Goal: Task Accomplishment & Management: Manage account settings

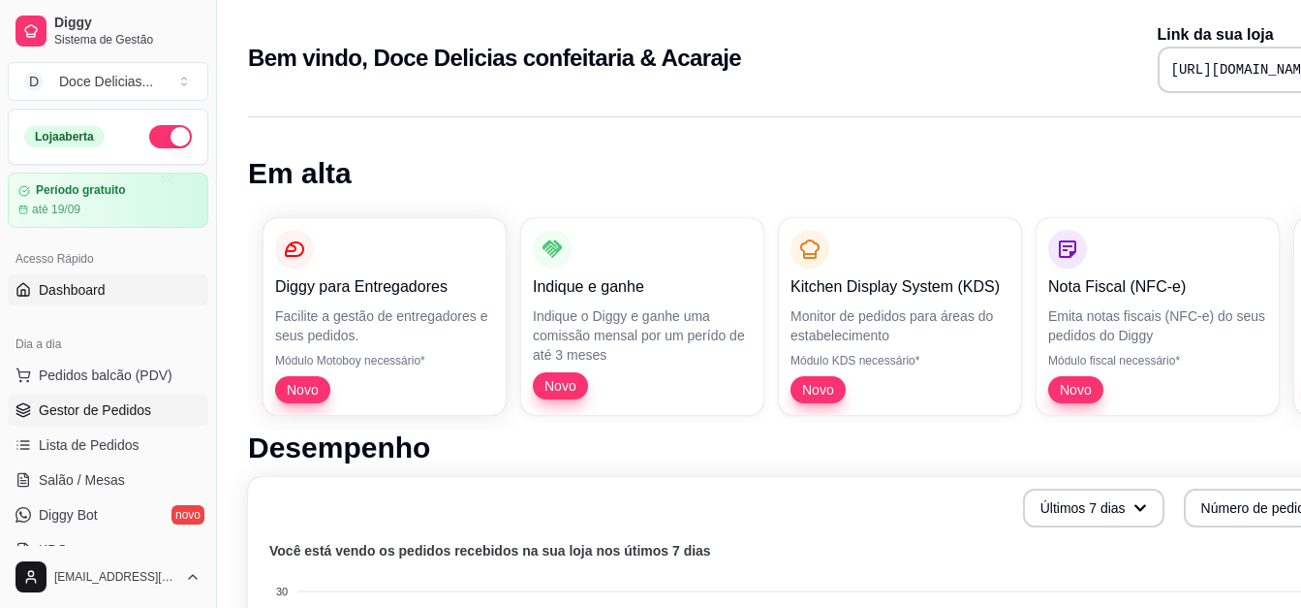
click at [131, 404] on span "Gestor de Pedidos" at bounding box center [95, 409] width 112 height 19
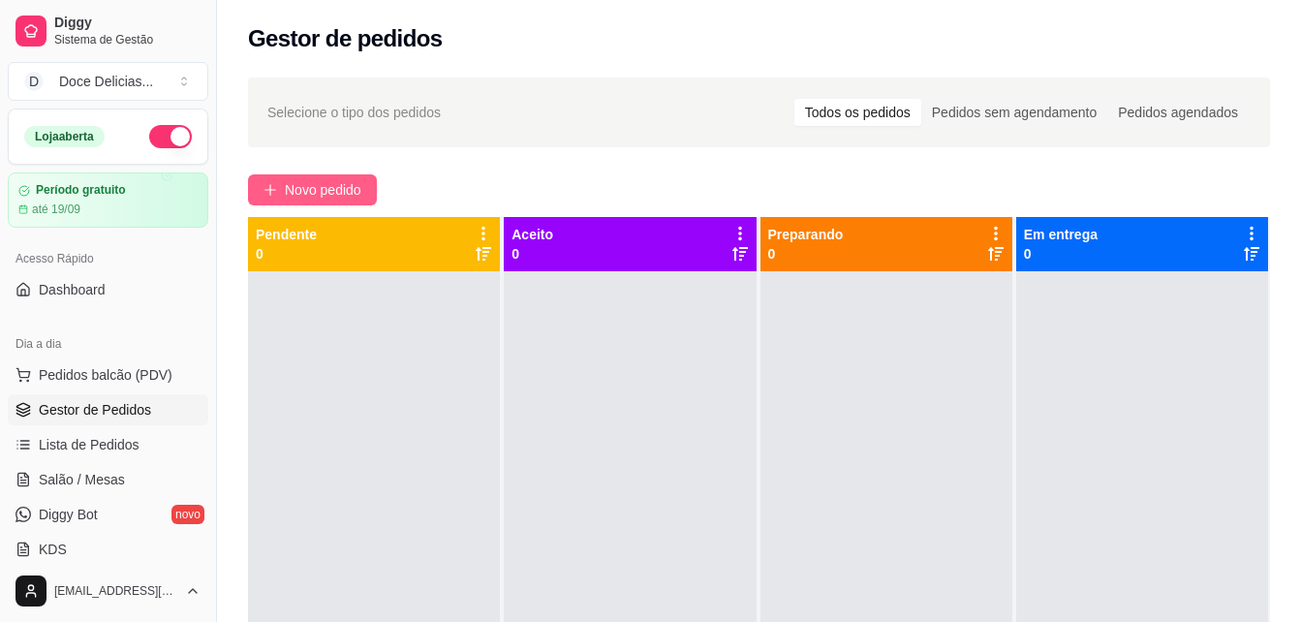
click at [304, 188] on span "Novo pedido" at bounding box center [323, 189] width 77 height 21
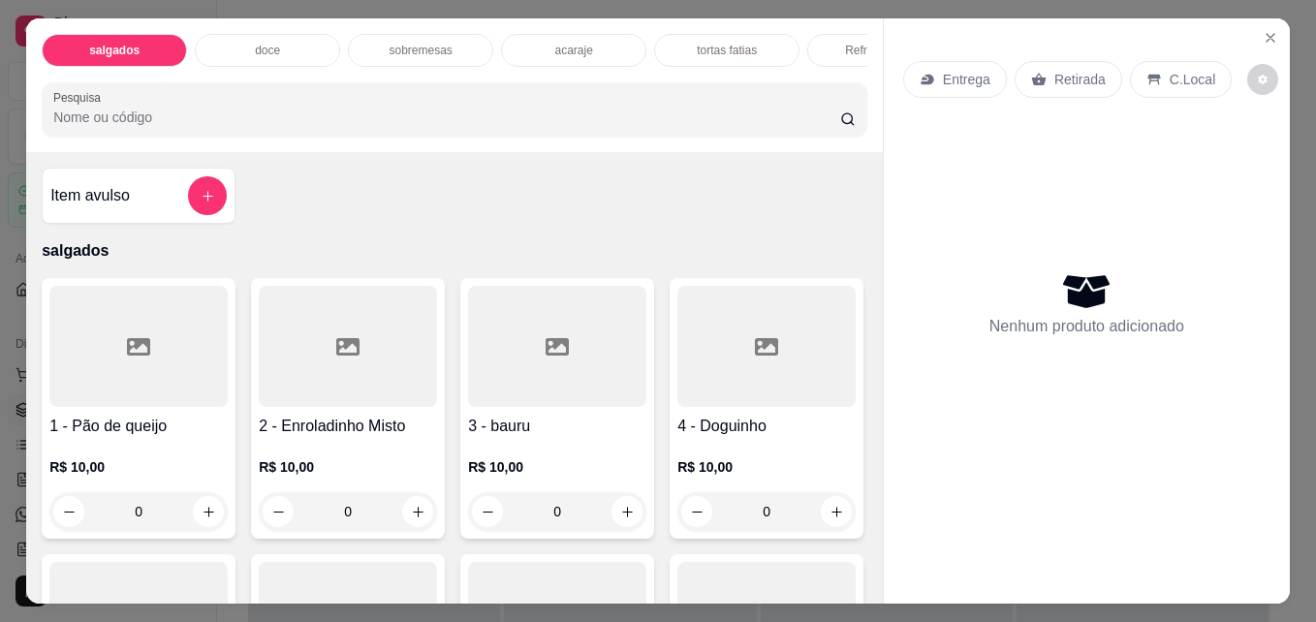
click at [554, 43] on p "acaraje" at bounding box center [573, 51] width 38 height 16
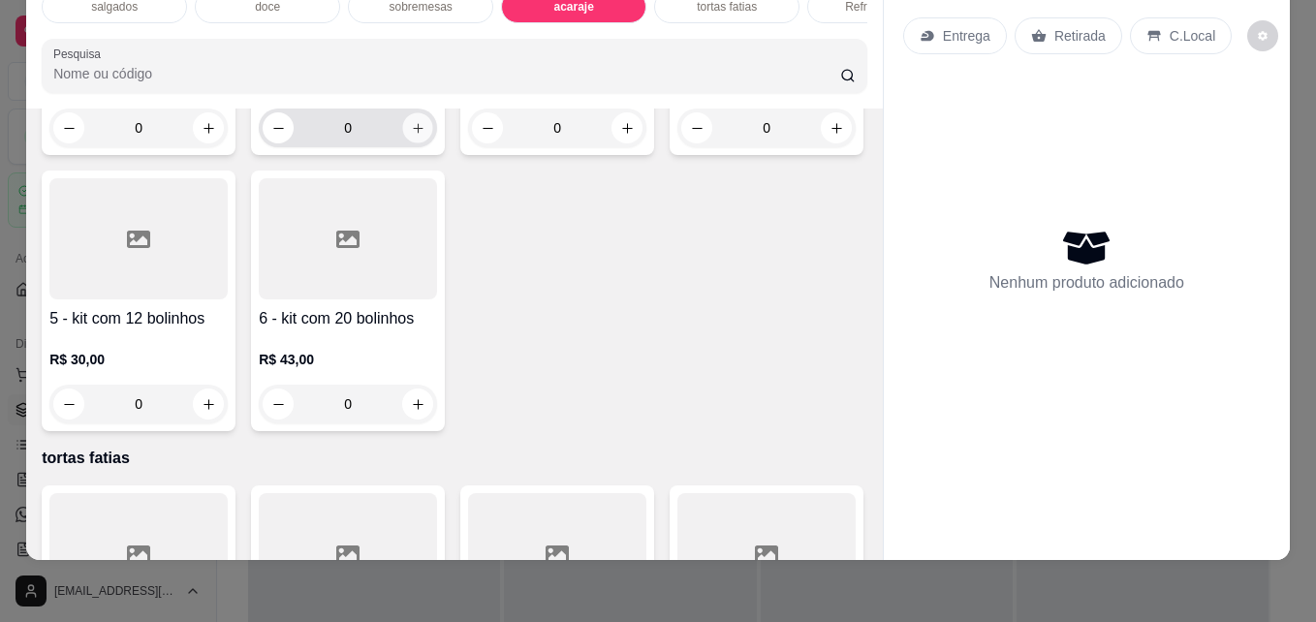
click at [411, 136] on icon "increase-product-quantity" at bounding box center [418, 128] width 15 height 15
type input "1"
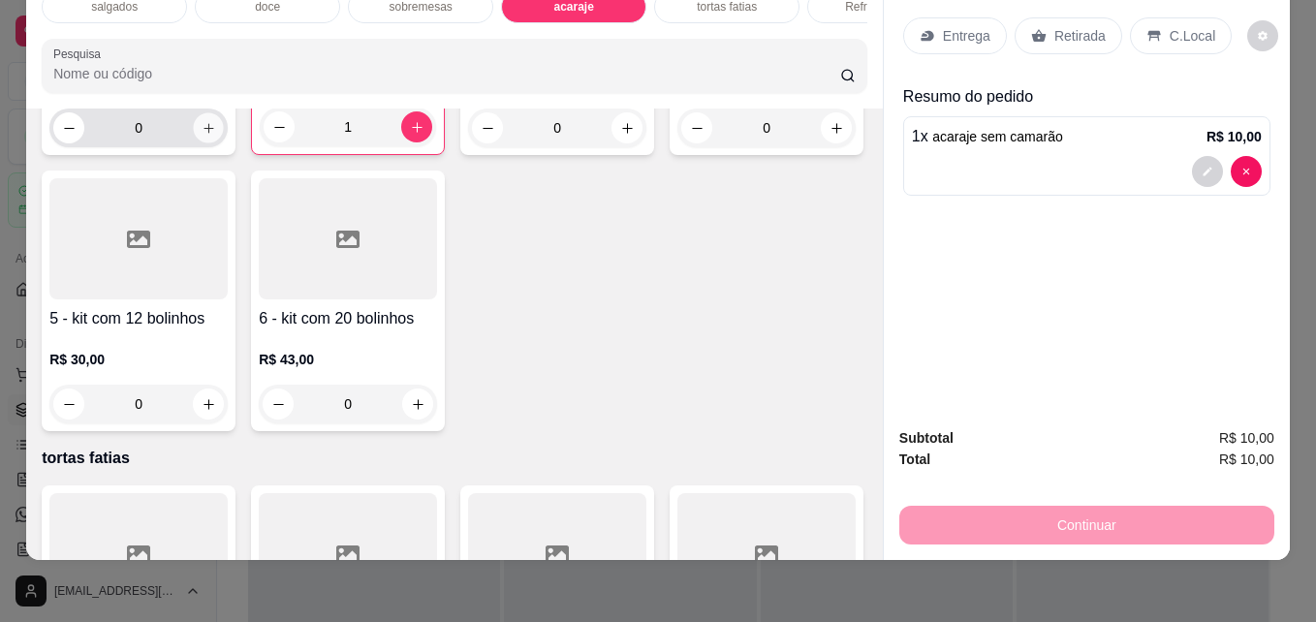
click at [216, 143] on button "increase-product-quantity" at bounding box center [209, 128] width 30 height 30
type input "1"
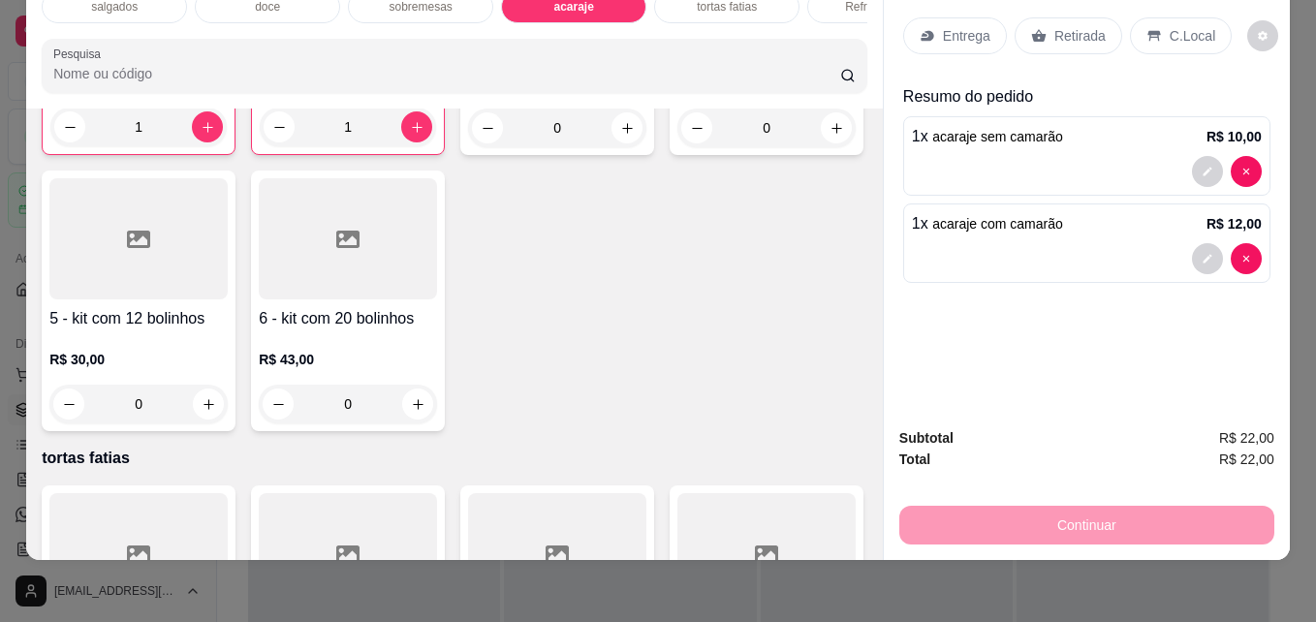
click at [1059, 26] on p "Retirada" at bounding box center [1079, 35] width 51 height 19
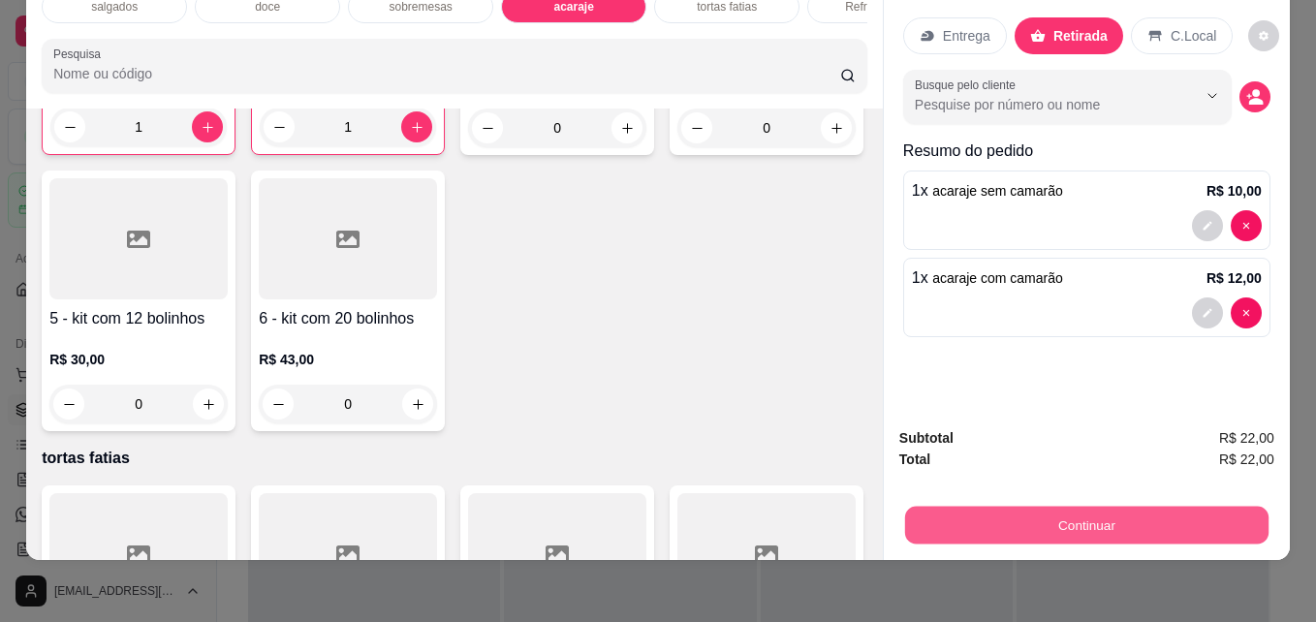
click at [979, 507] on button "Continuar" at bounding box center [1086, 525] width 363 height 38
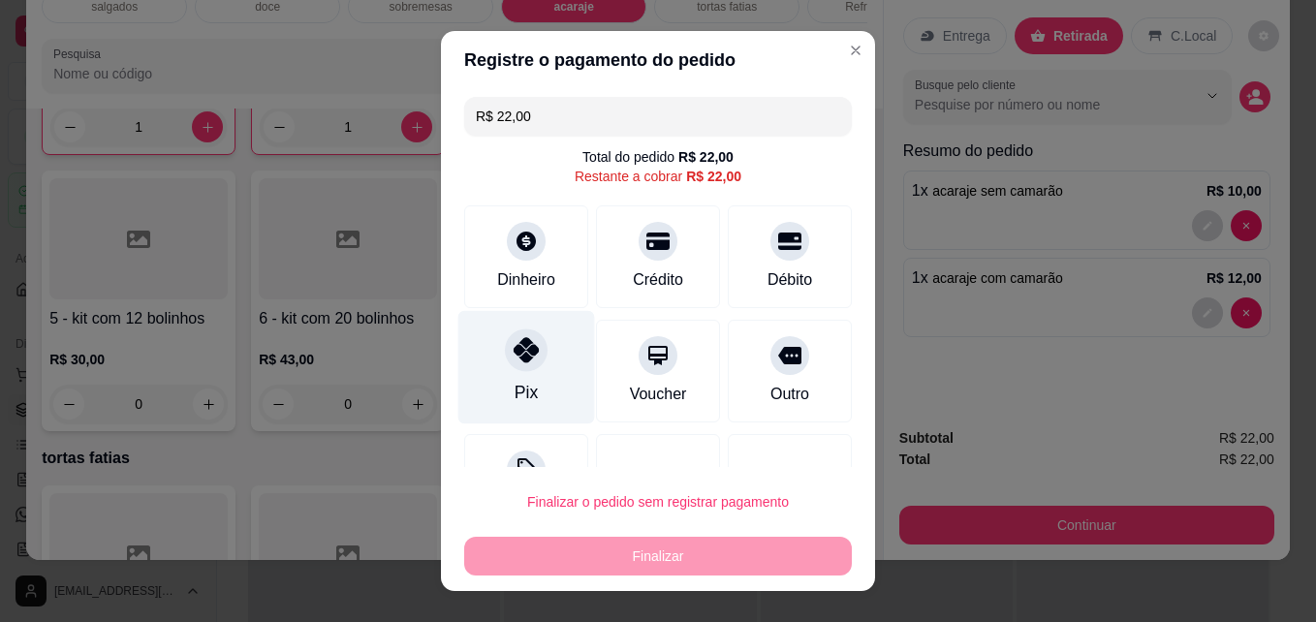
click at [523, 412] on div "Pix" at bounding box center [526, 367] width 137 height 113
type input "R$ 0,00"
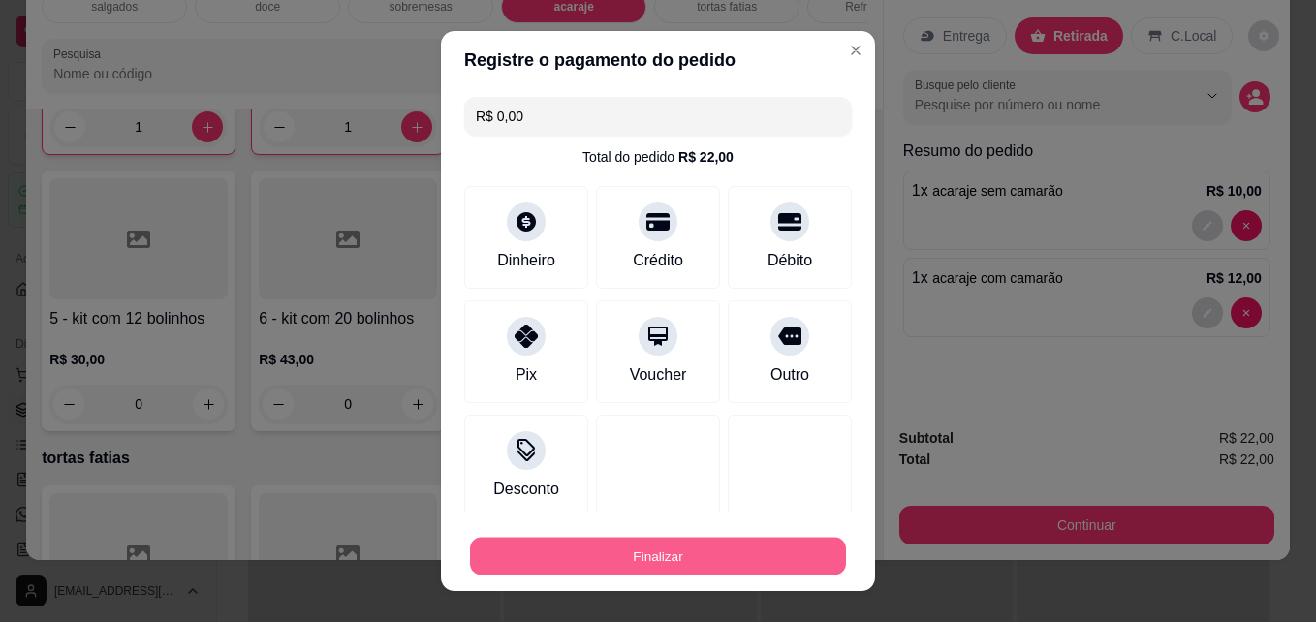
click at [631, 552] on button "Finalizar" at bounding box center [658, 557] width 376 height 38
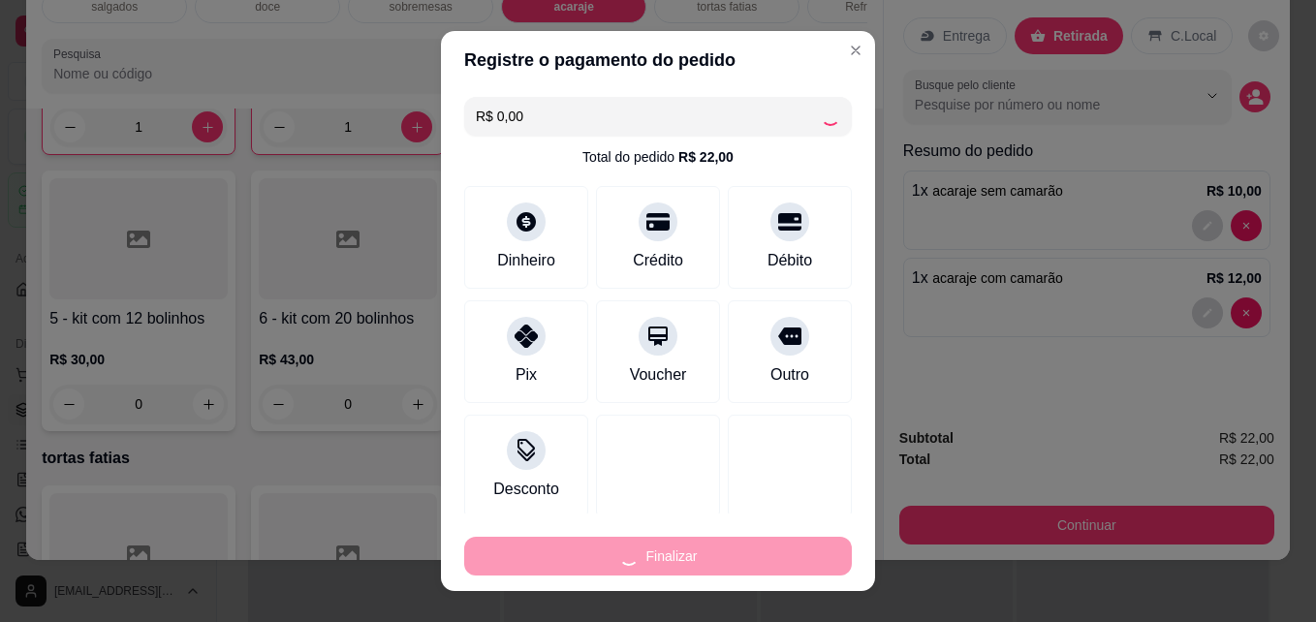
type input "0"
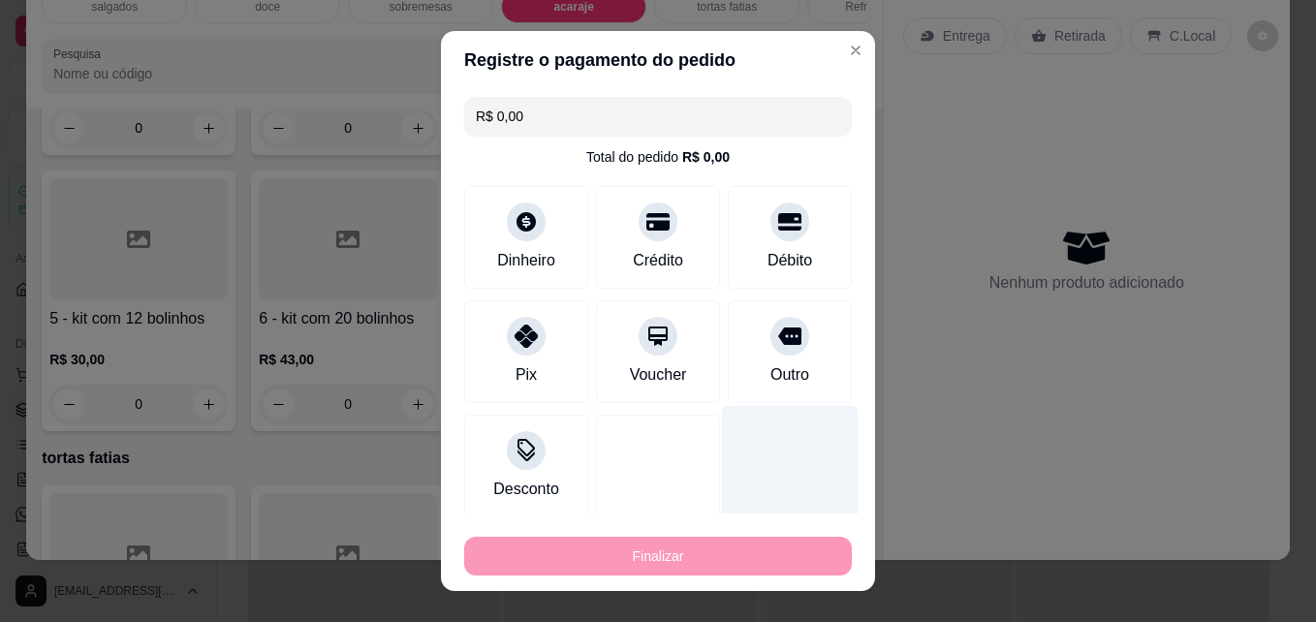
type input "-R$ 22,00"
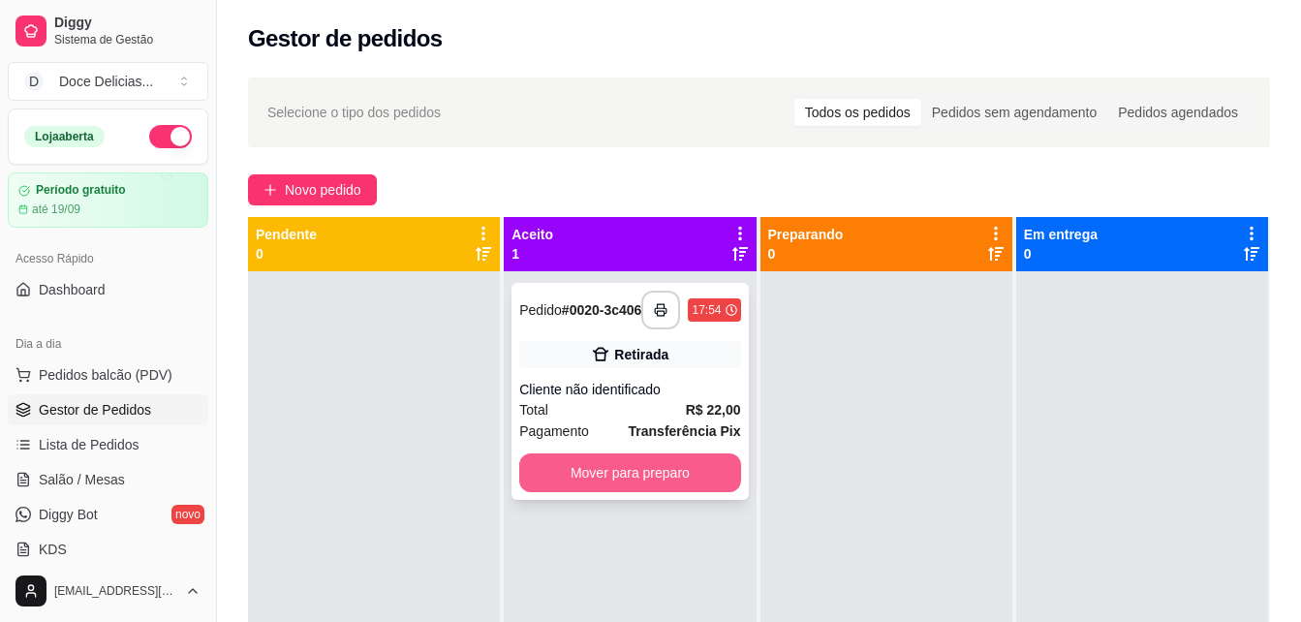
click at [677, 476] on button "Mover para preparo" at bounding box center [629, 472] width 221 height 39
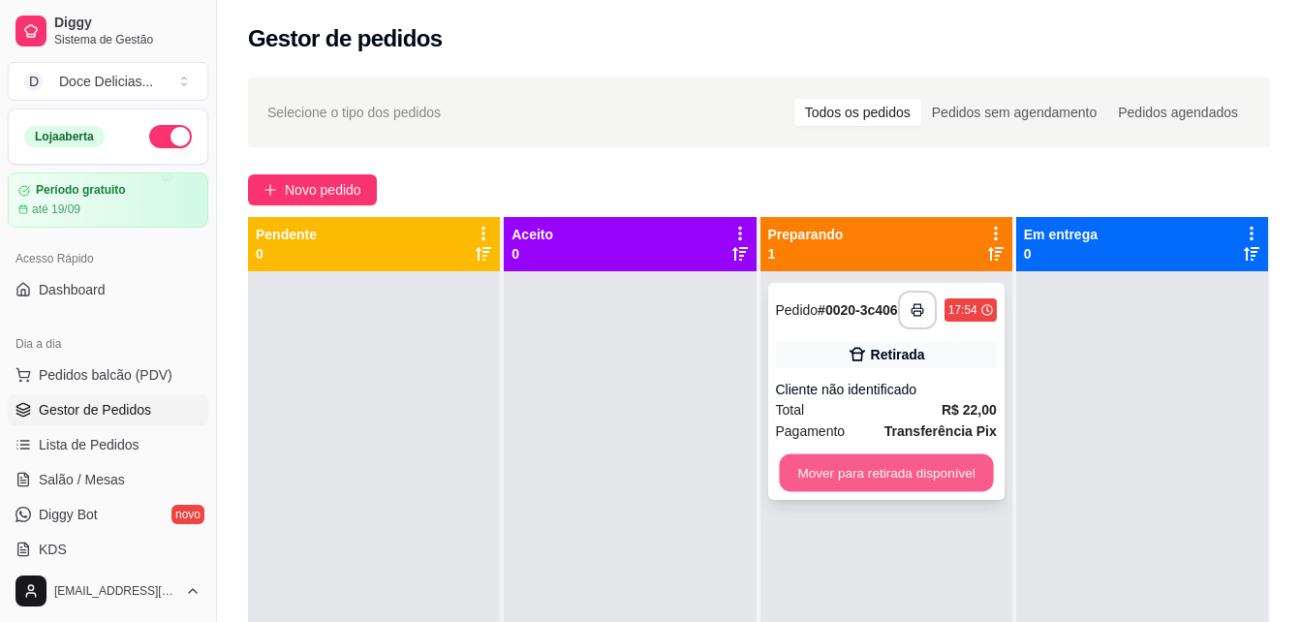
click at [879, 473] on button "Mover para retirada disponível" at bounding box center [886, 473] width 214 height 38
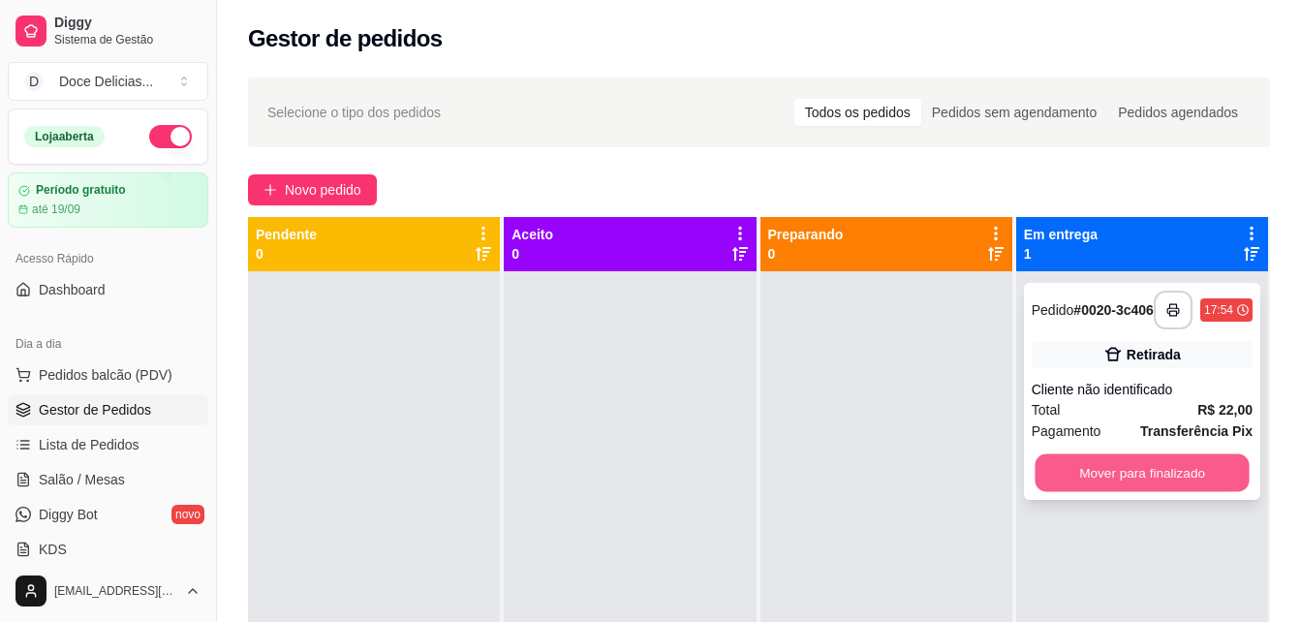
click at [1099, 484] on button "Mover para finalizado" at bounding box center [1142, 473] width 214 height 38
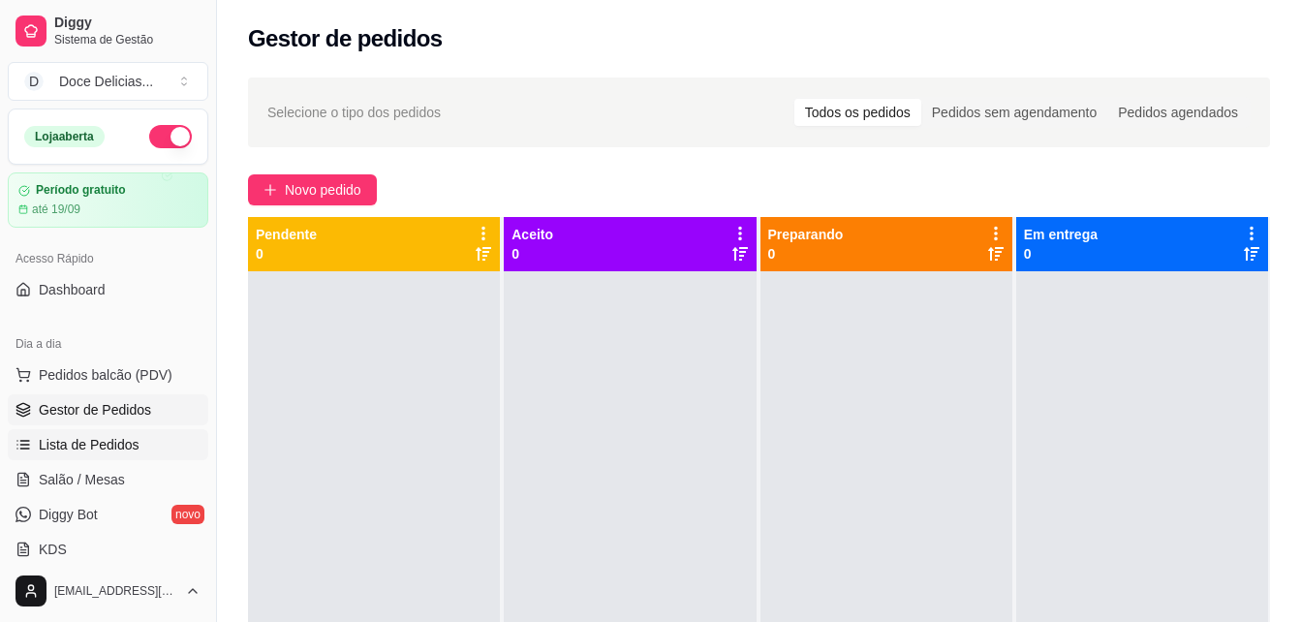
click at [87, 438] on span "Lista de Pedidos" at bounding box center [89, 444] width 101 height 19
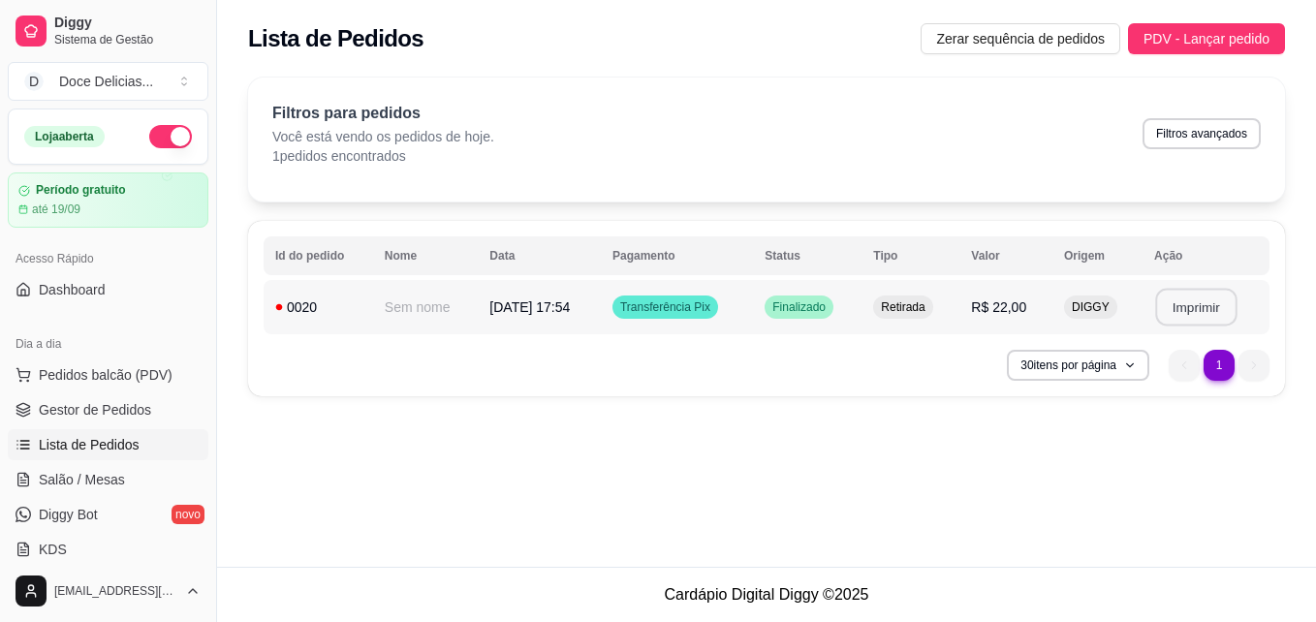
click at [1172, 301] on button "Imprimir" at bounding box center [1195, 308] width 81 height 38
click at [1061, 454] on div "**********" at bounding box center [766, 283] width 1099 height 567
click at [1062, 46] on span "Zerar sequência de pedidos" at bounding box center [1020, 38] width 169 height 21
click at [1041, 40] on span "Zerar sequência de pedidos" at bounding box center [1020, 38] width 169 height 21
click at [91, 423] on link "Gestor de Pedidos" at bounding box center [108, 409] width 201 height 31
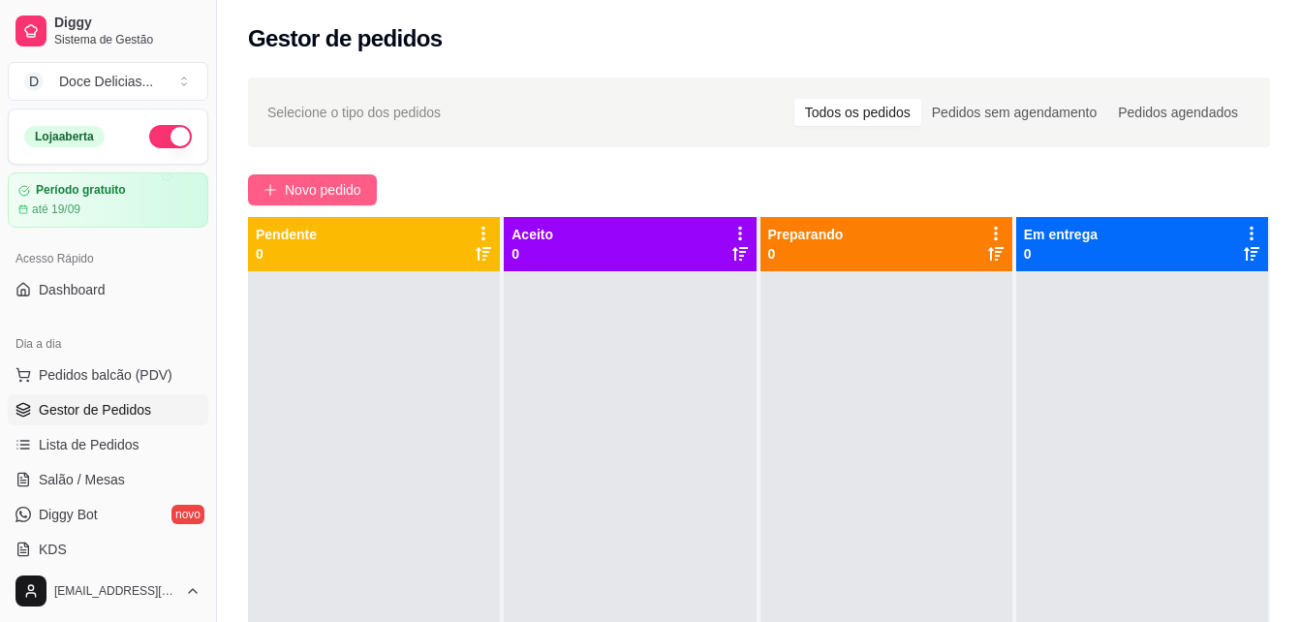
click at [264, 183] on icon "plus" at bounding box center [271, 190] width 14 height 14
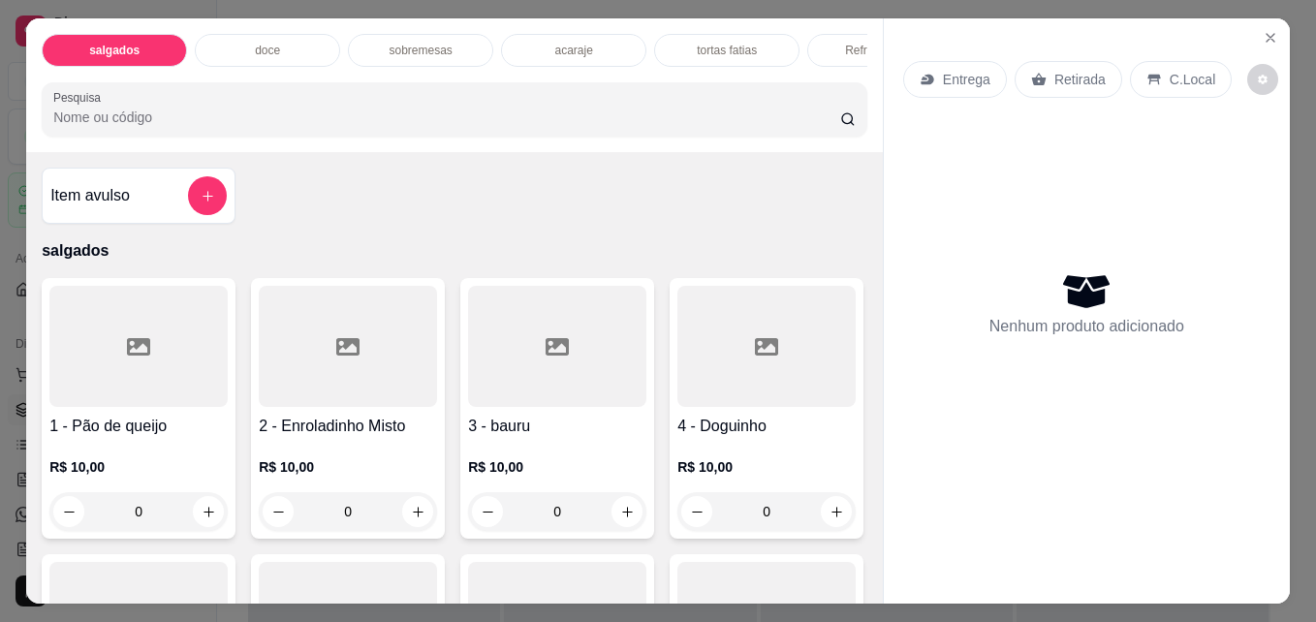
click at [726, 51] on div "tortas fatias" at bounding box center [726, 50] width 145 height 33
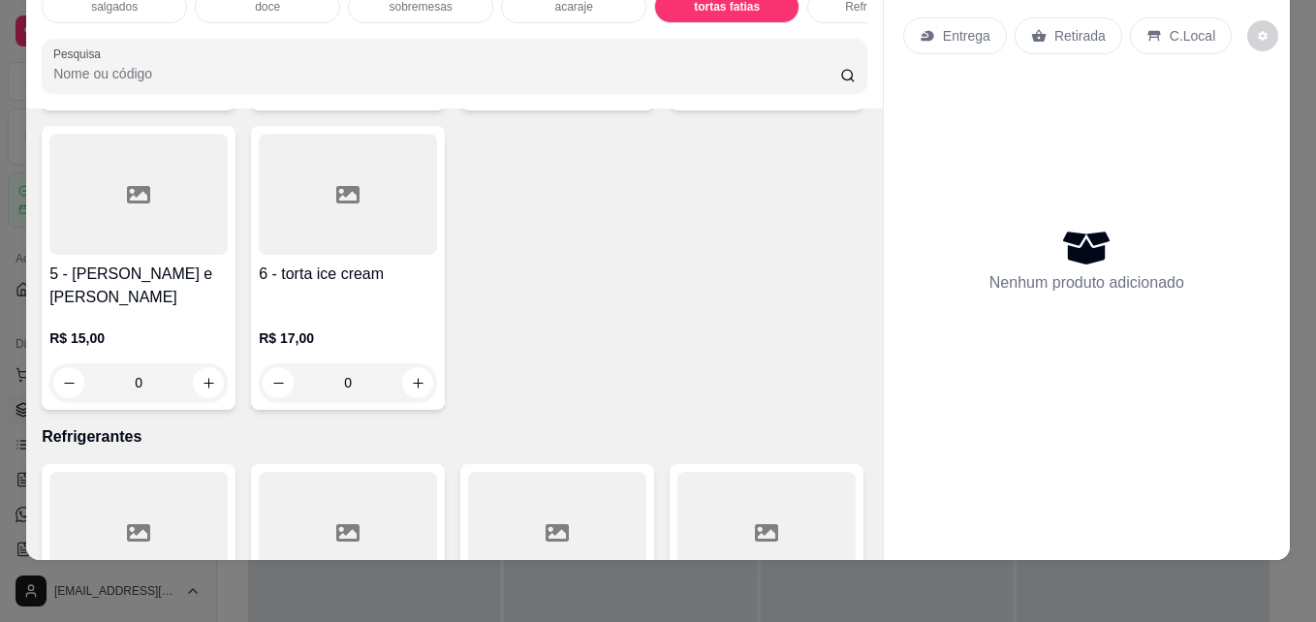
scroll to position [3041, 0]
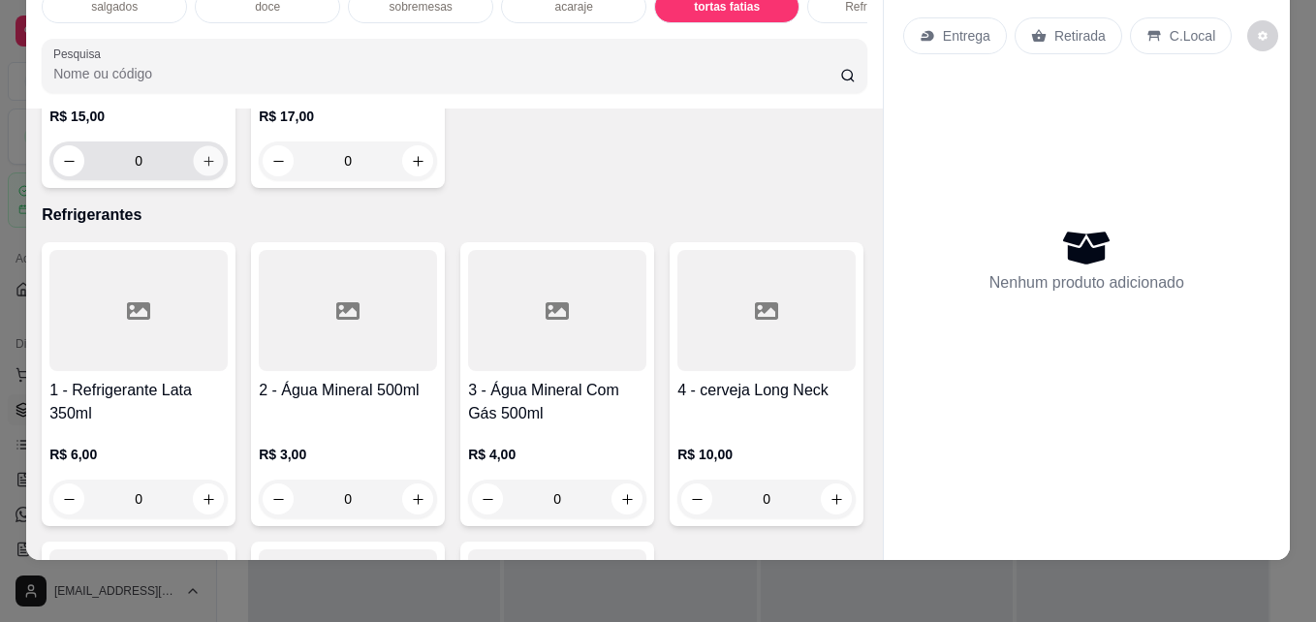
click at [224, 176] on button "increase-product-quantity" at bounding box center [209, 161] width 30 height 30
type input "1"
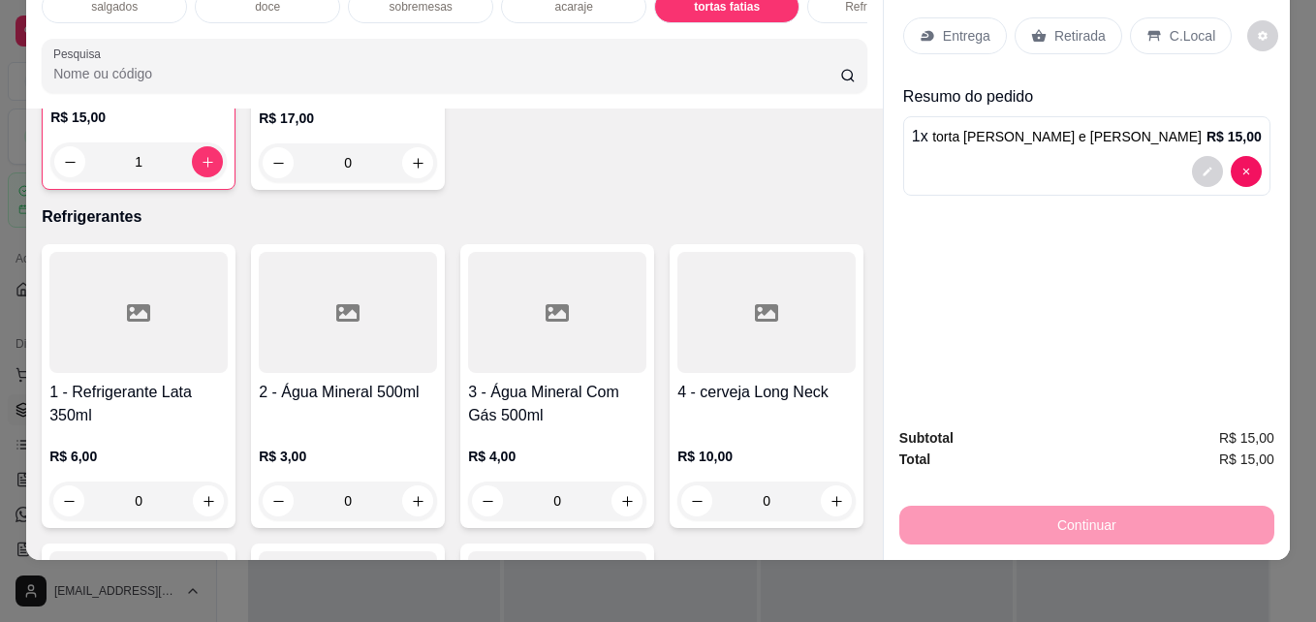
click at [1072, 26] on p "Retirada" at bounding box center [1079, 35] width 51 height 19
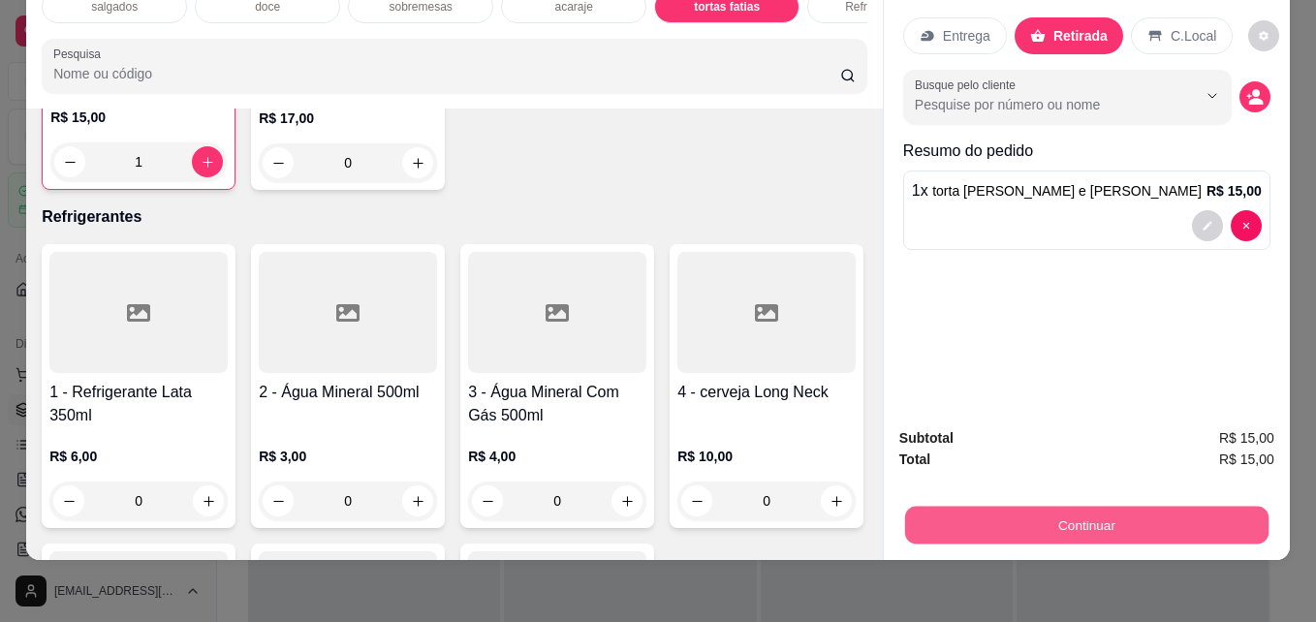
click at [1085, 513] on button "Continuar" at bounding box center [1086, 525] width 363 height 38
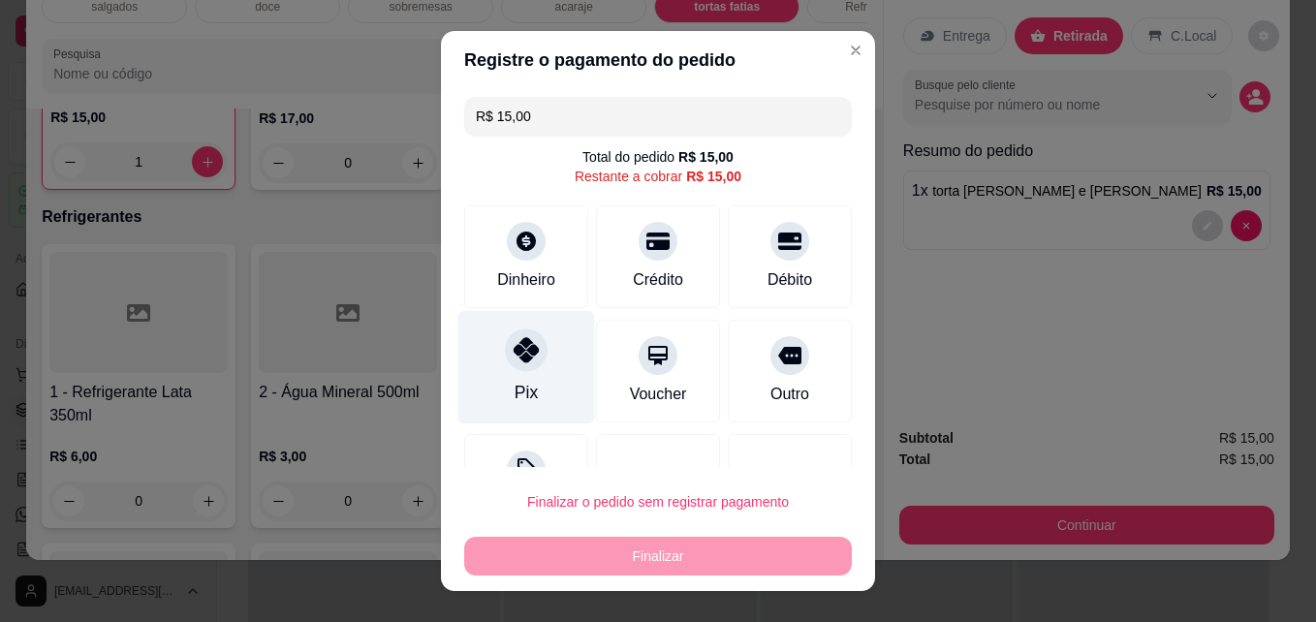
click at [514, 359] on icon at bounding box center [526, 349] width 25 height 25
type input "R$ 0,00"
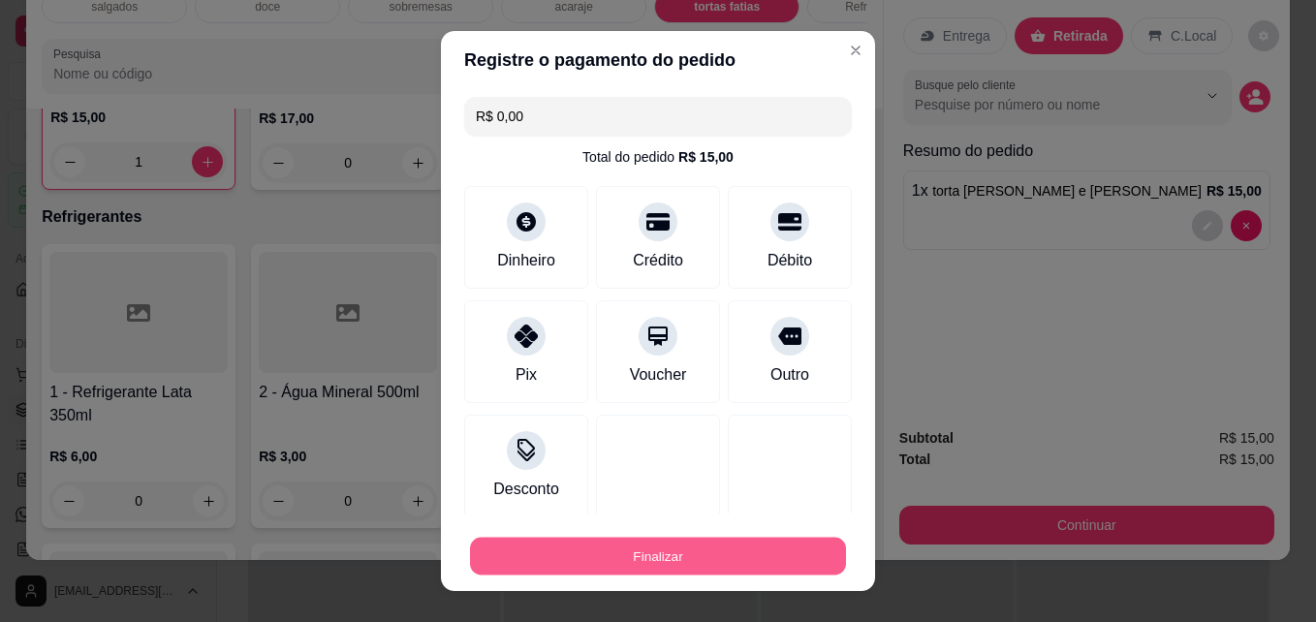
click at [578, 552] on button "Finalizar" at bounding box center [658, 557] width 376 height 38
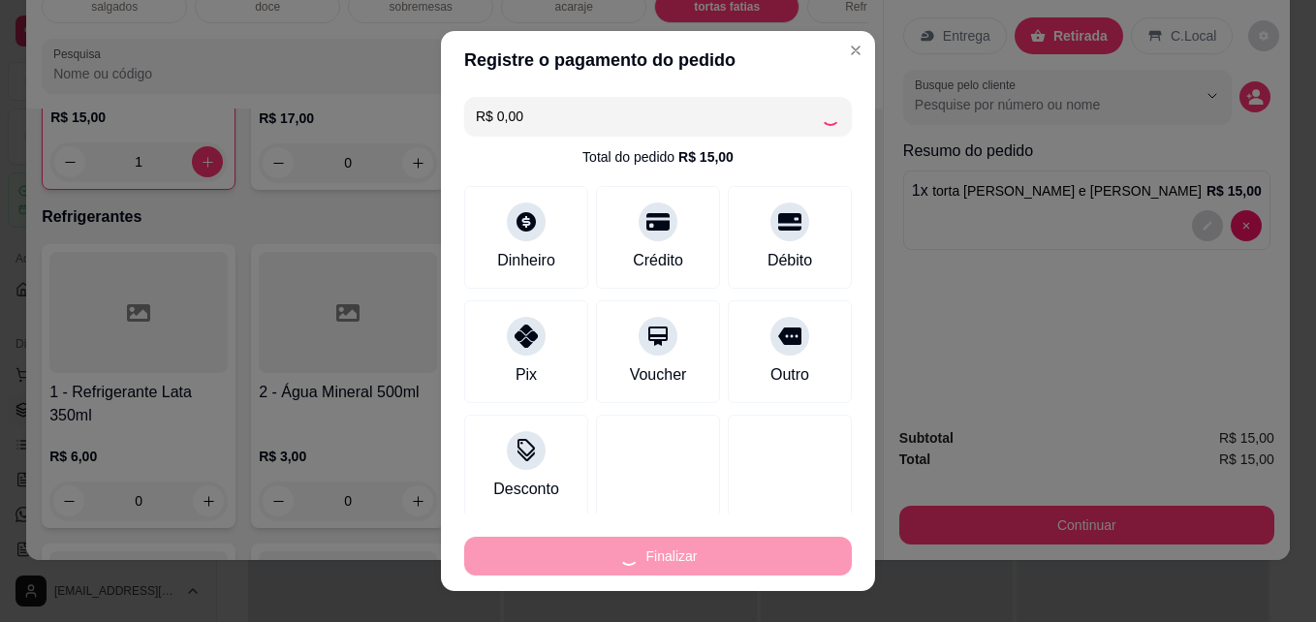
type input "0"
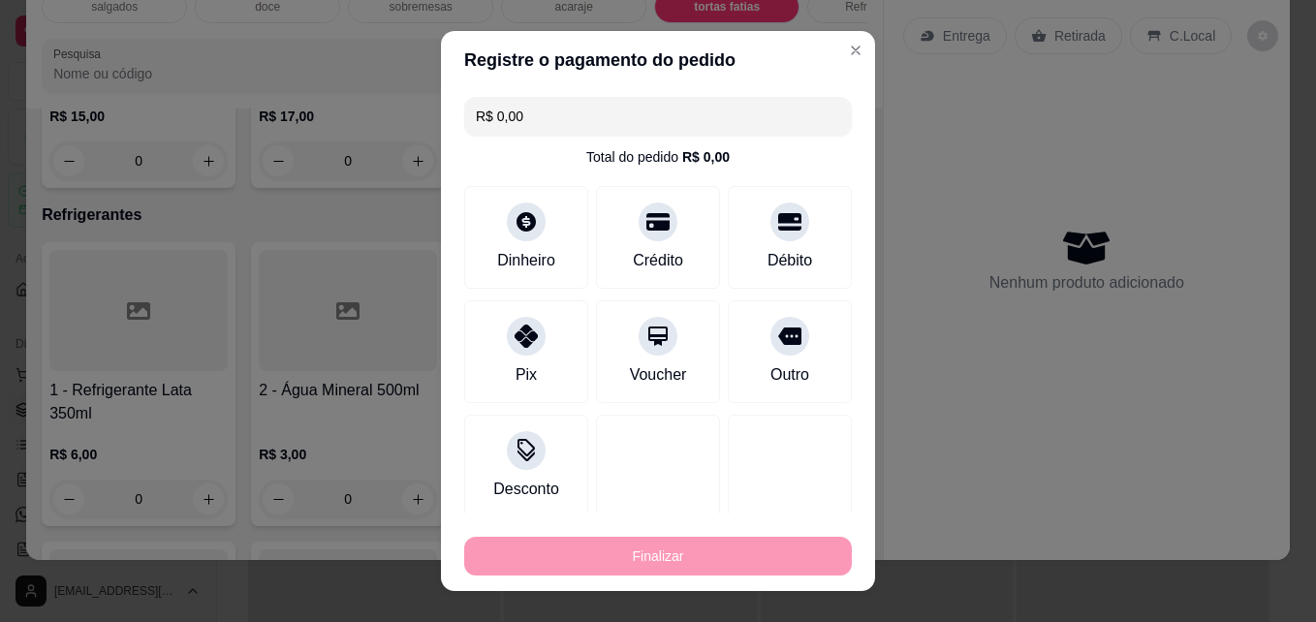
type input "-R$ 15,00"
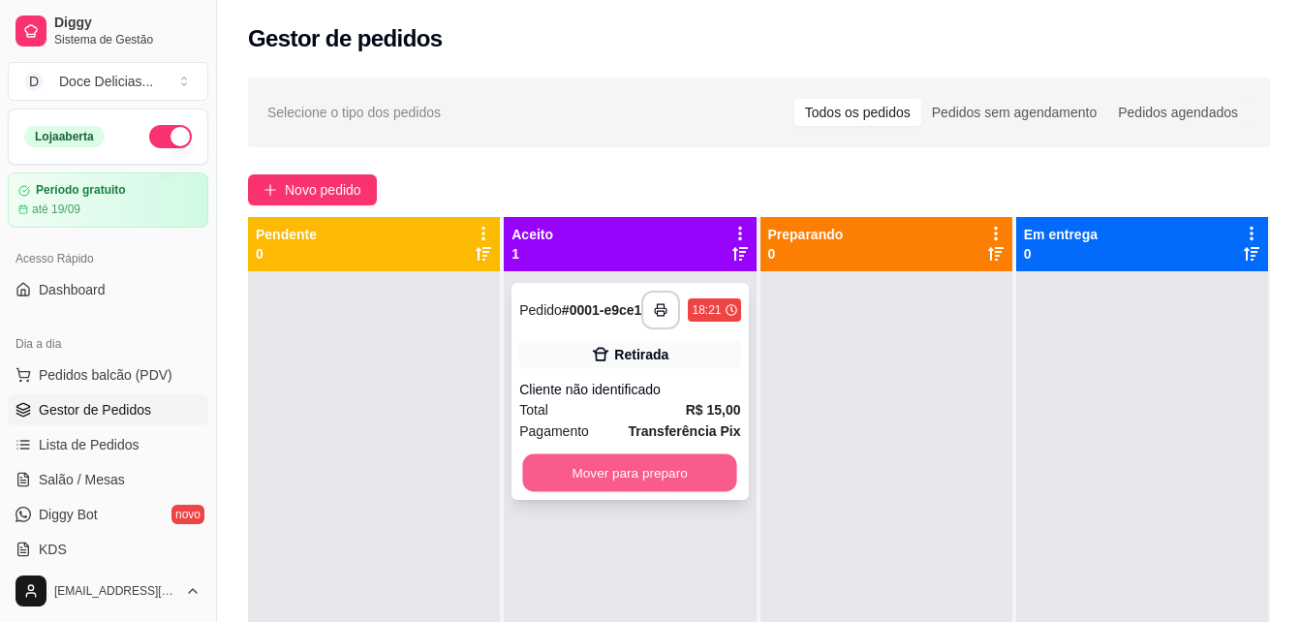
click at [608, 468] on button "Mover para preparo" at bounding box center [630, 473] width 214 height 38
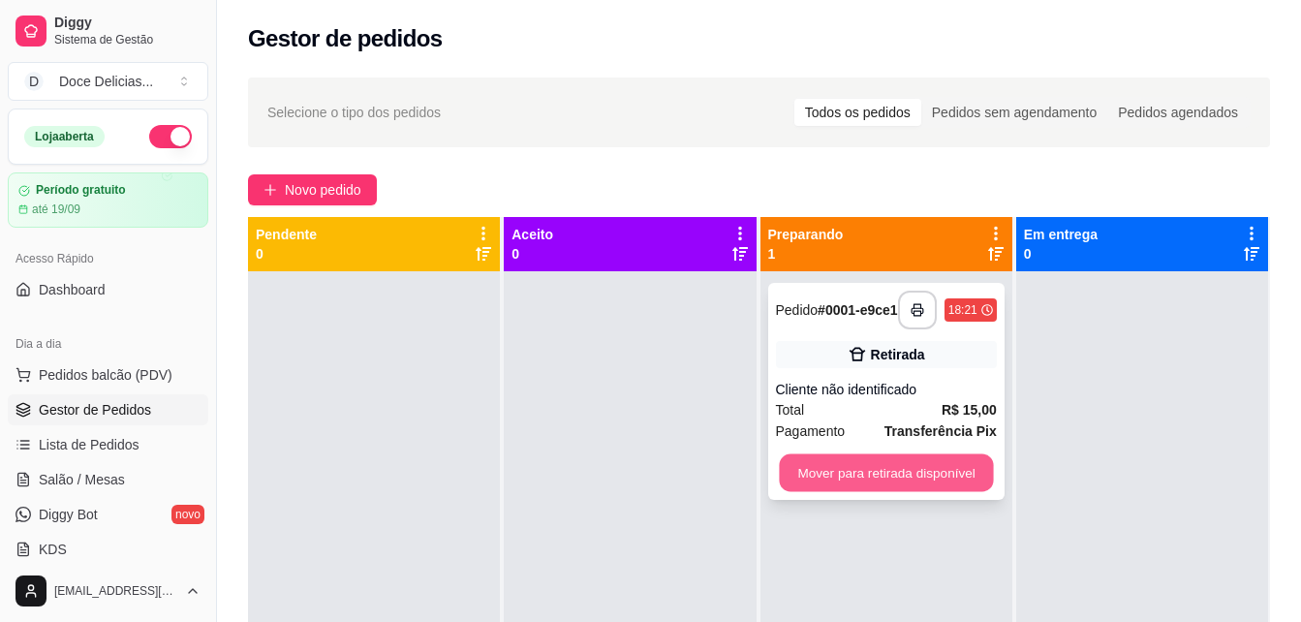
click at [818, 488] on button "Mover para retirada disponível" at bounding box center [886, 473] width 214 height 38
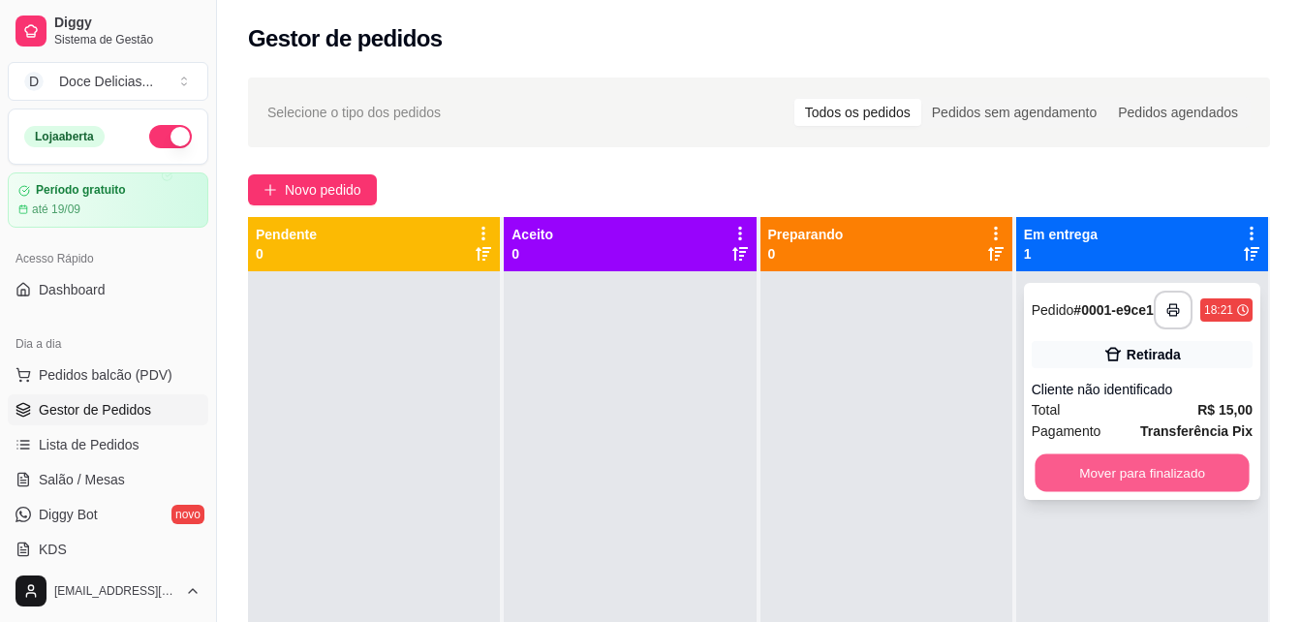
click at [1100, 479] on button "Mover para finalizado" at bounding box center [1142, 473] width 214 height 38
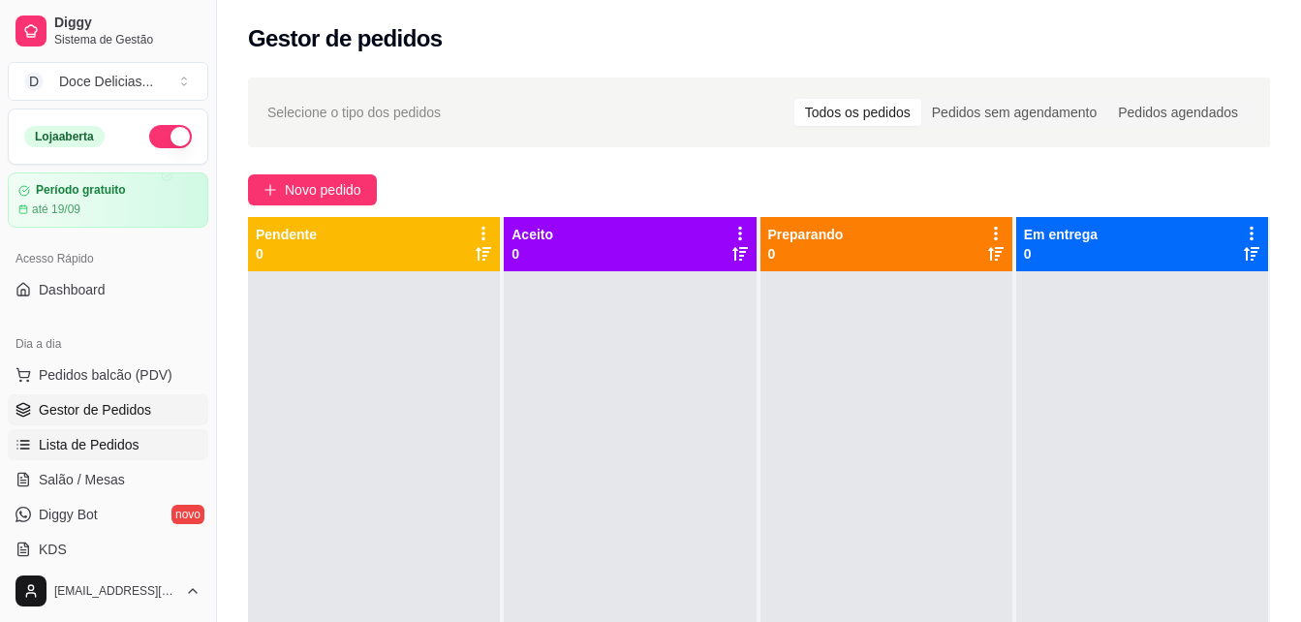
click at [53, 435] on span "Lista de Pedidos" at bounding box center [89, 444] width 101 height 19
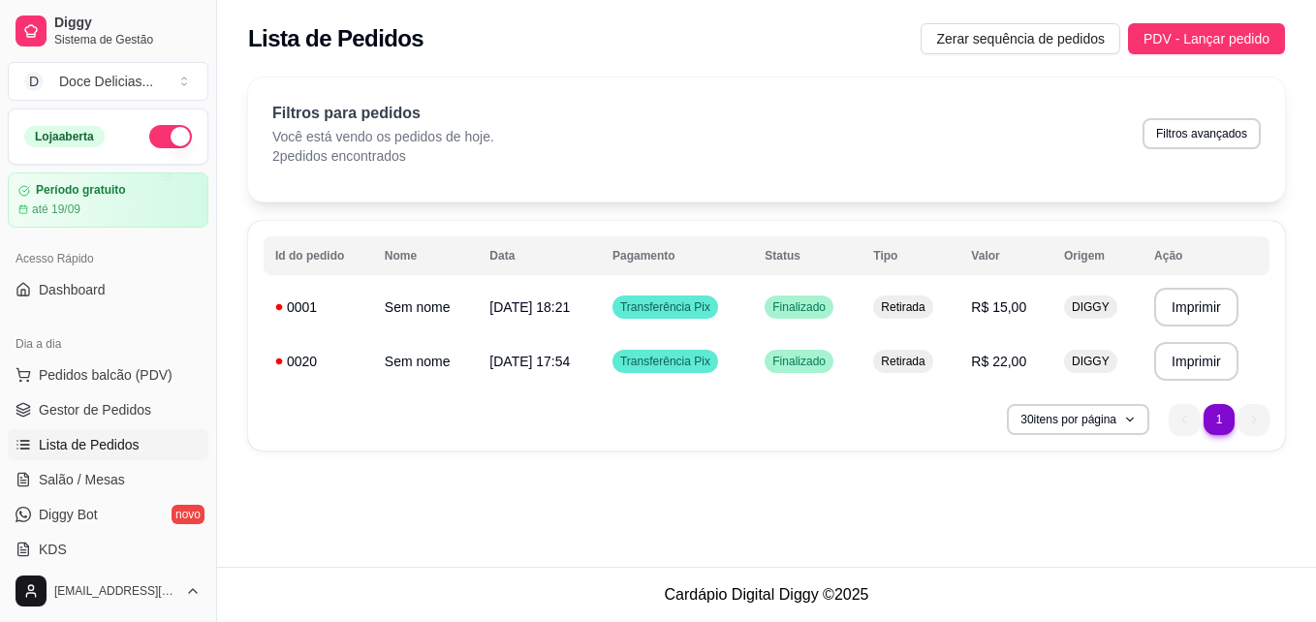
click at [460, 513] on div "**********" at bounding box center [766, 283] width 1099 height 567
click at [59, 416] on span "Gestor de Pedidos" at bounding box center [95, 409] width 112 height 19
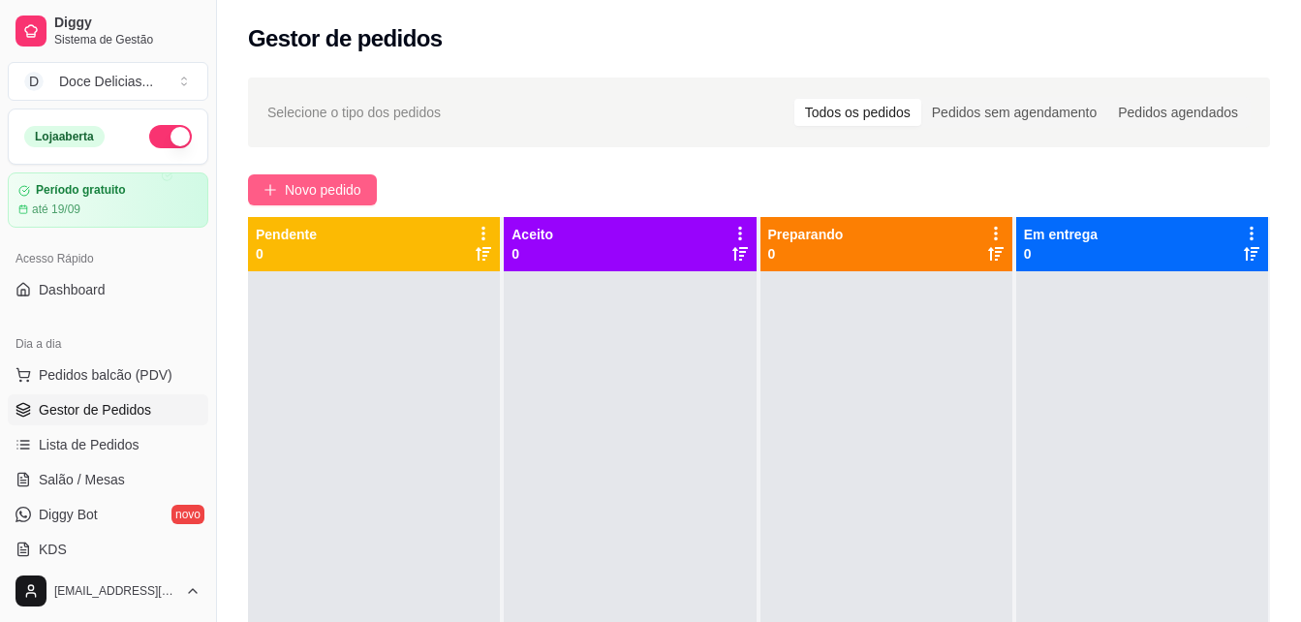
click at [293, 201] on button "Novo pedido" at bounding box center [312, 189] width 129 height 31
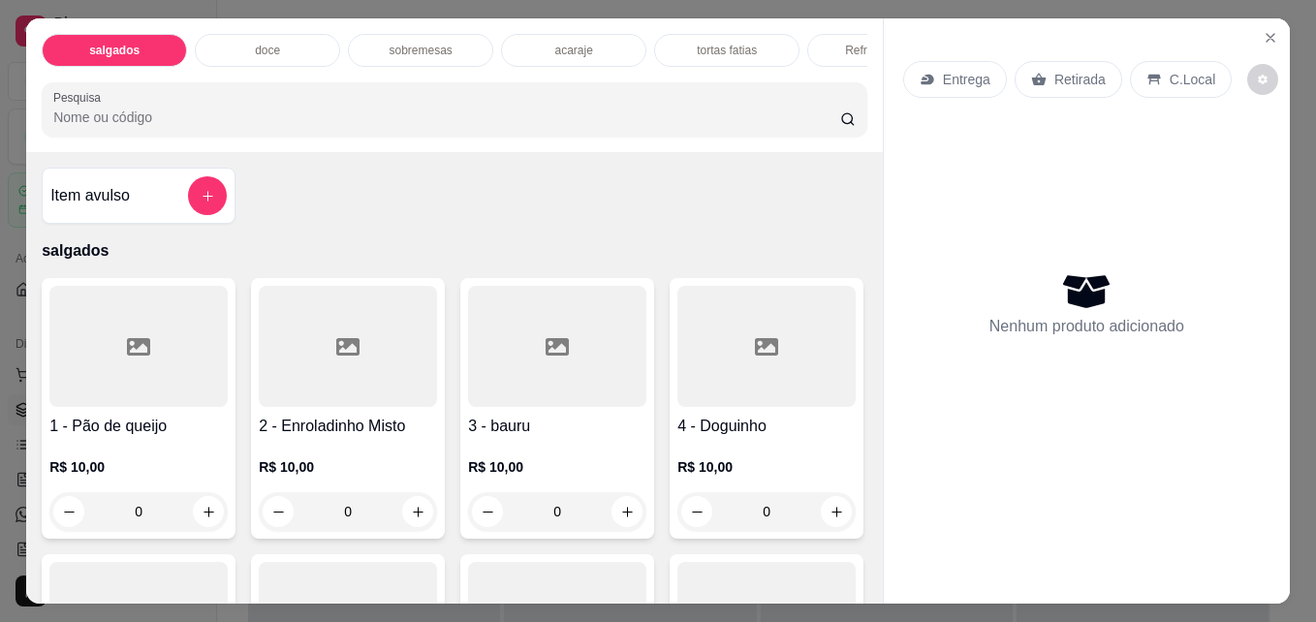
click at [411, 48] on p "sobremesas" at bounding box center [420, 51] width 63 height 16
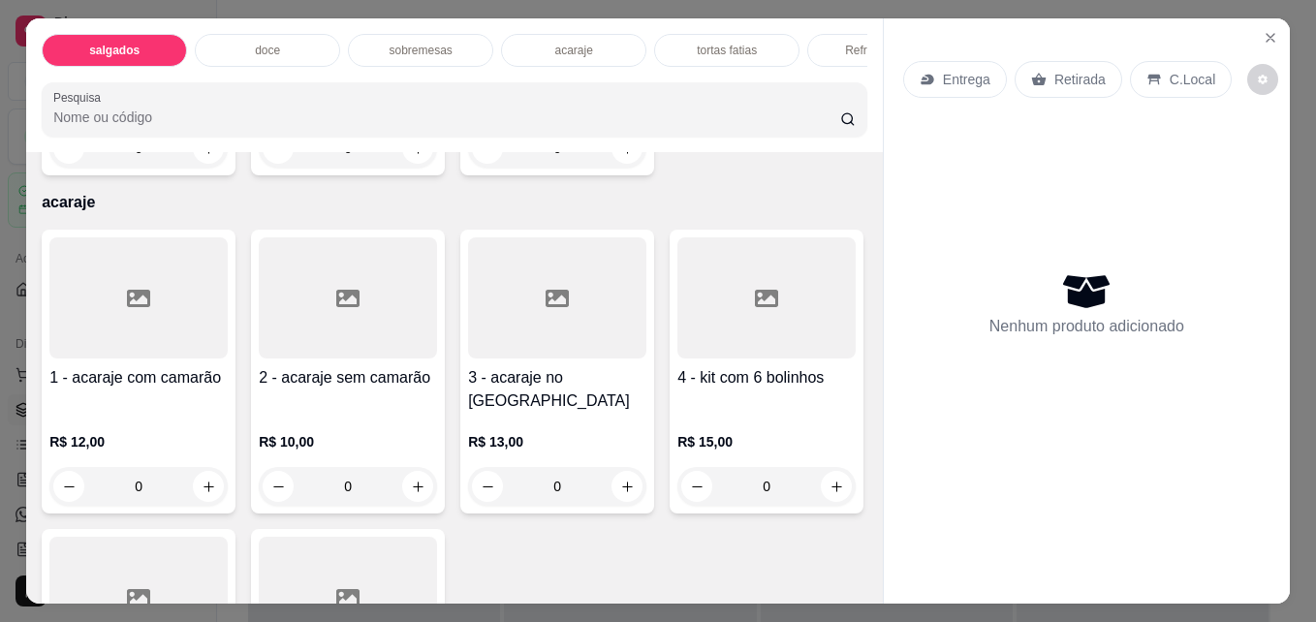
scroll to position [50, 0]
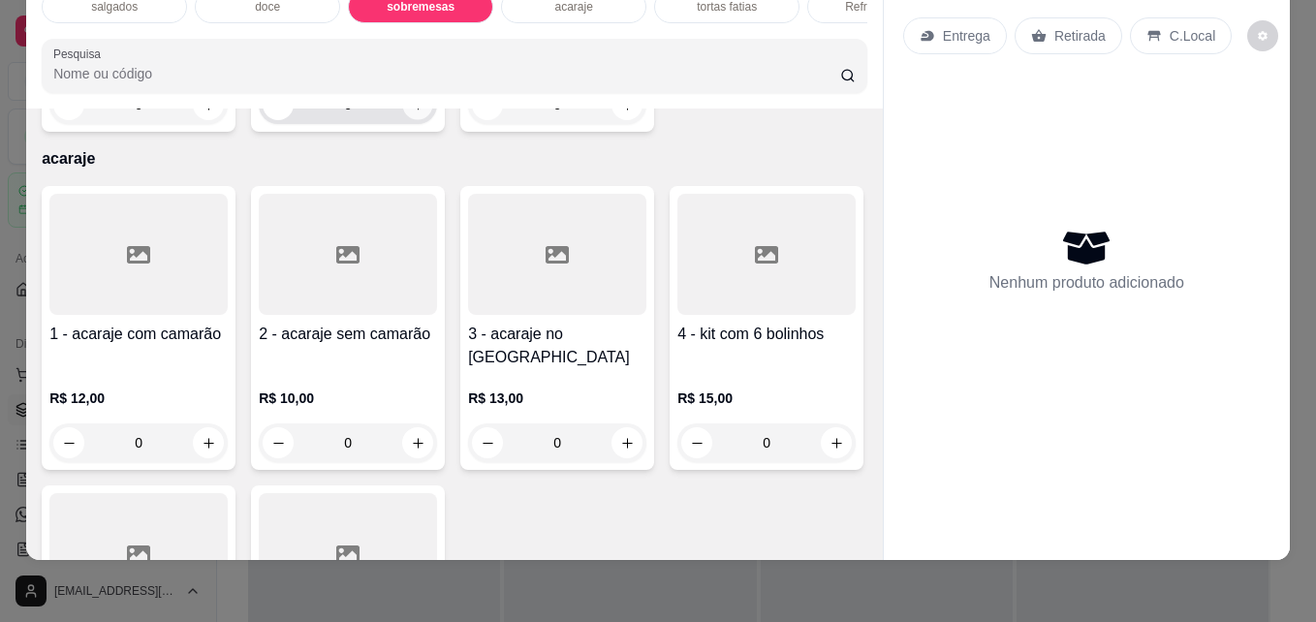
click at [414, 112] on icon "increase-product-quantity" at bounding box center [418, 105] width 15 height 15
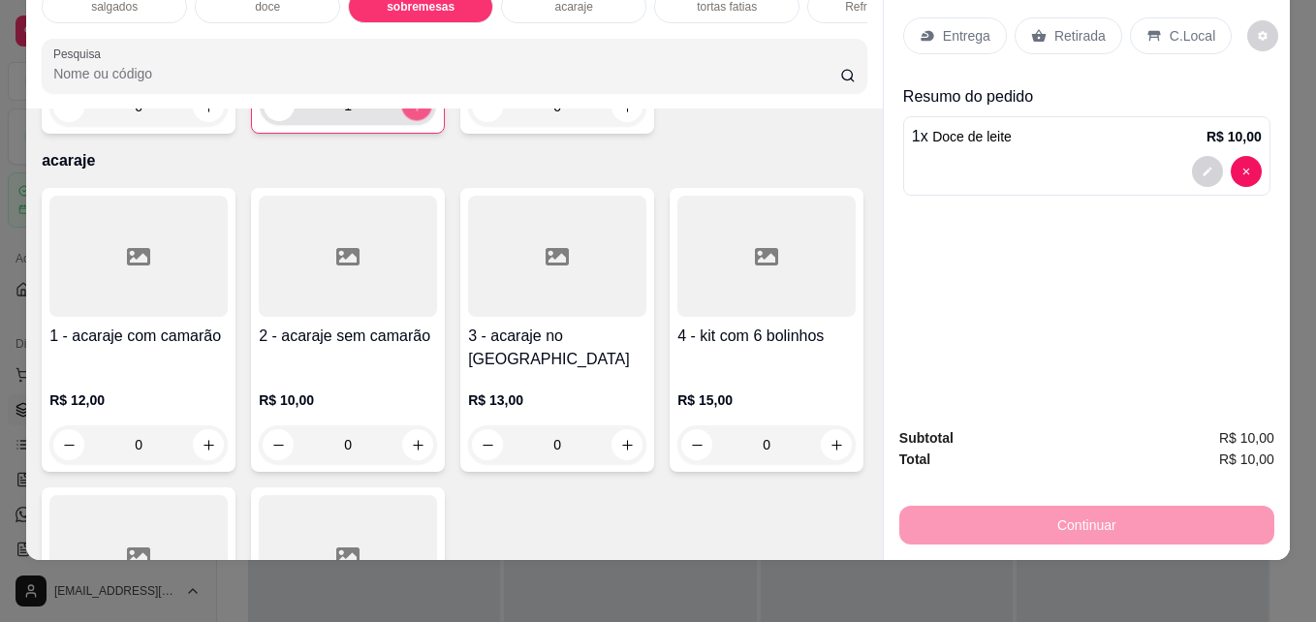
click at [414, 113] on icon "increase-product-quantity" at bounding box center [417, 106] width 15 height 15
type input "2"
click at [1054, 26] on p "Retirada" at bounding box center [1079, 35] width 51 height 19
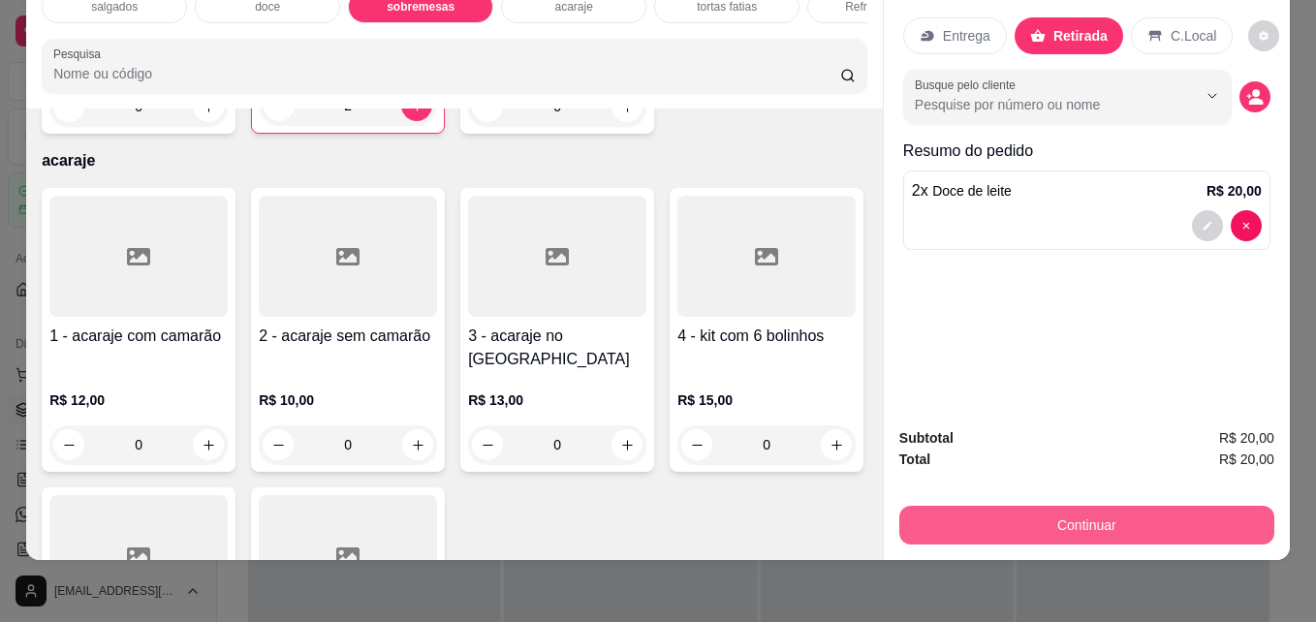
click at [925, 506] on button "Continuar" at bounding box center [1086, 525] width 375 height 39
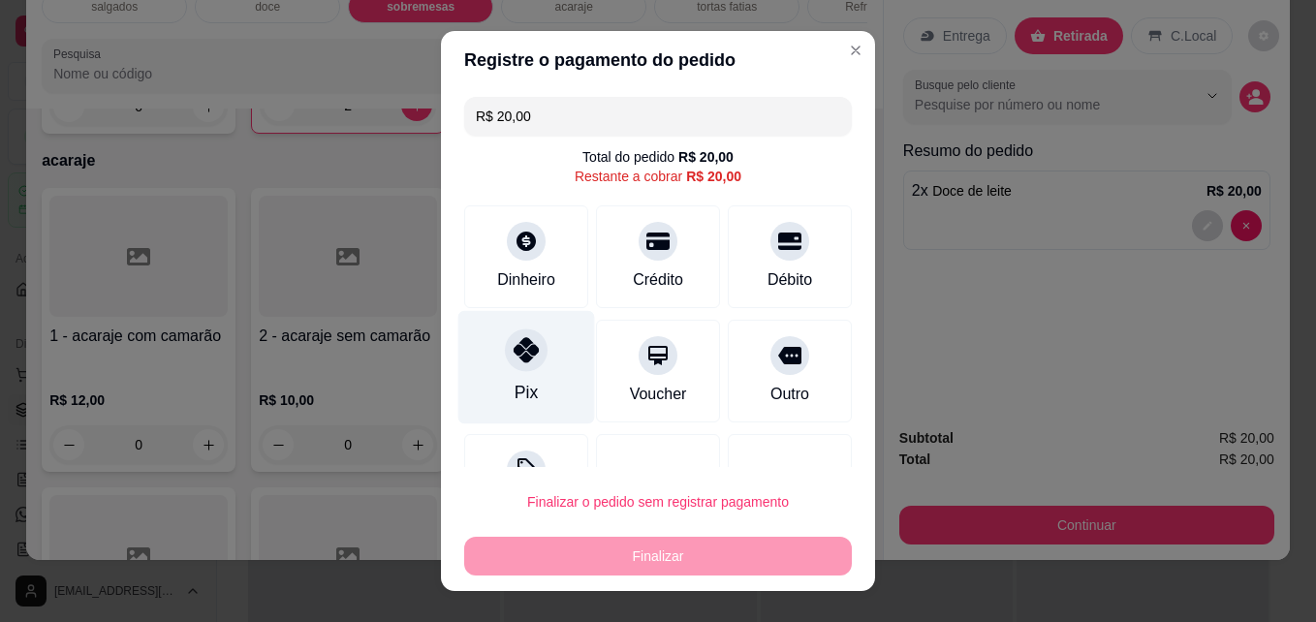
click at [523, 388] on div "Pix" at bounding box center [526, 392] width 23 height 25
type input "R$ 0,00"
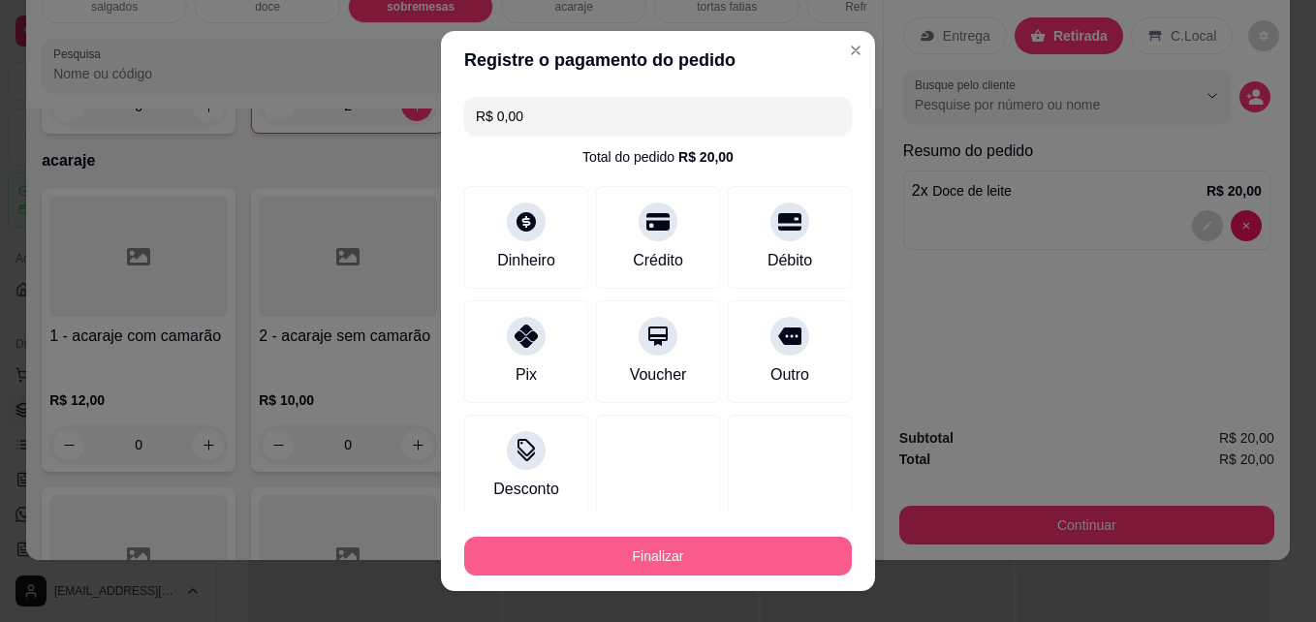
click at [596, 551] on button "Finalizar" at bounding box center [658, 556] width 388 height 39
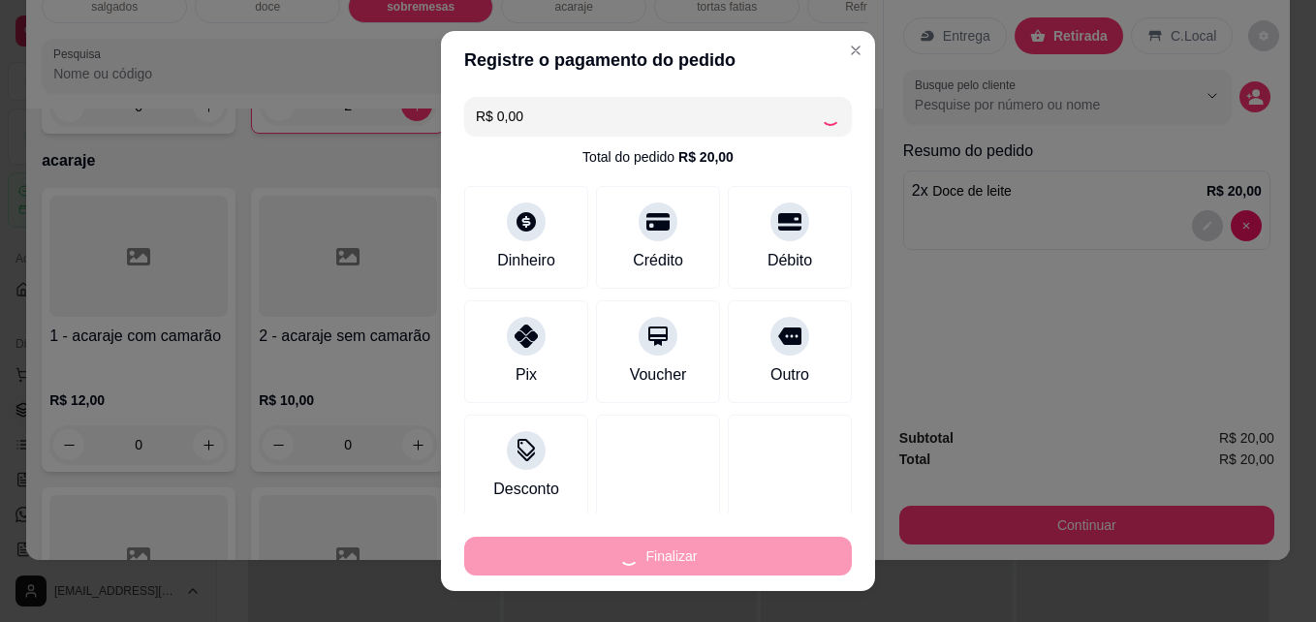
type input "0"
type input "-R$ 20,00"
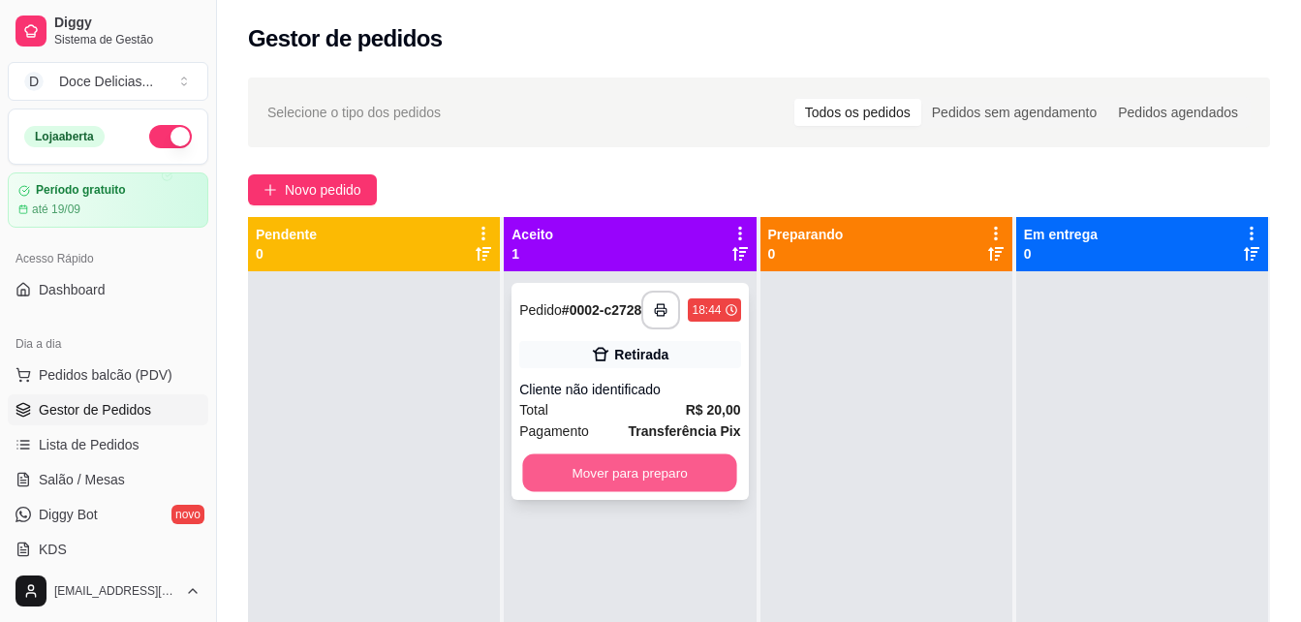
click at [607, 486] on button "Mover para preparo" at bounding box center [630, 473] width 214 height 38
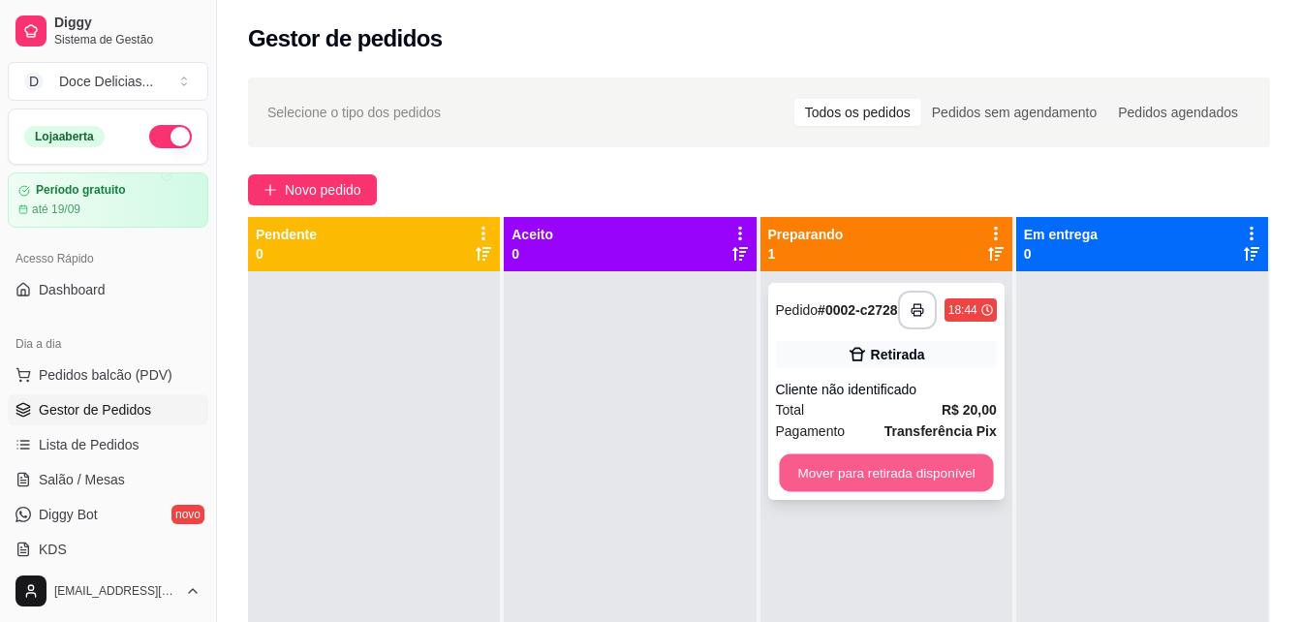
click at [828, 484] on button "Mover para retirada disponível" at bounding box center [886, 473] width 214 height 38
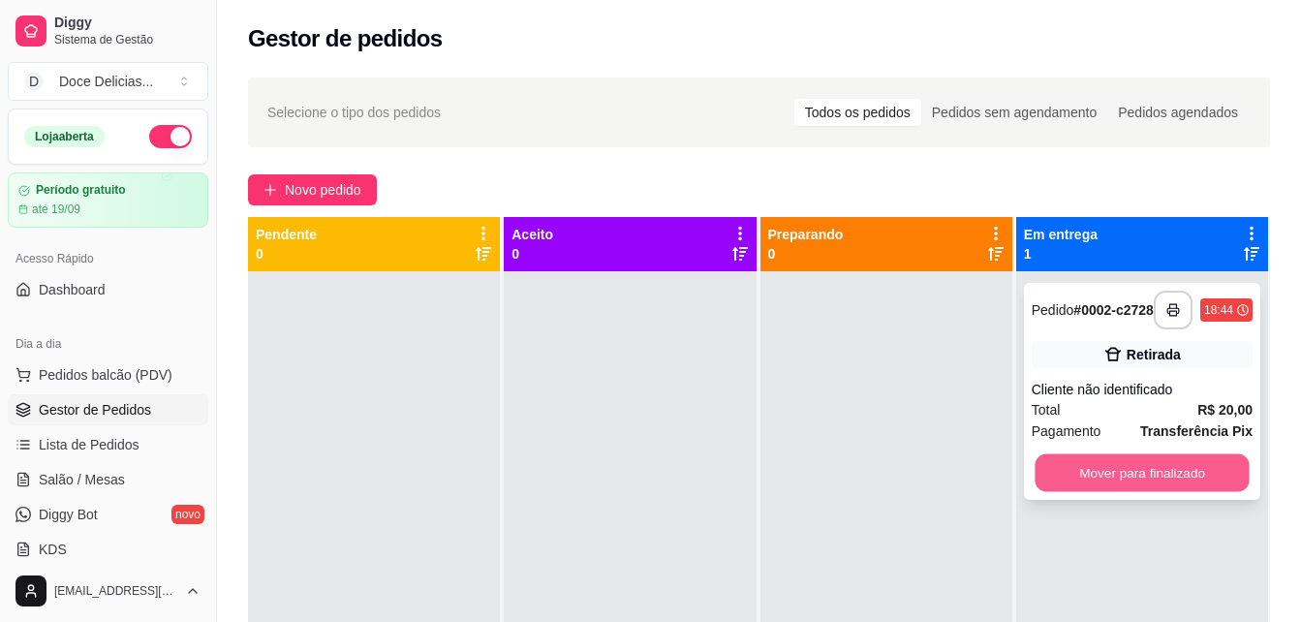
click at [1065, 473] on button "Mover para finalizado" at bounding box center [1142, 473] width 214 height 38
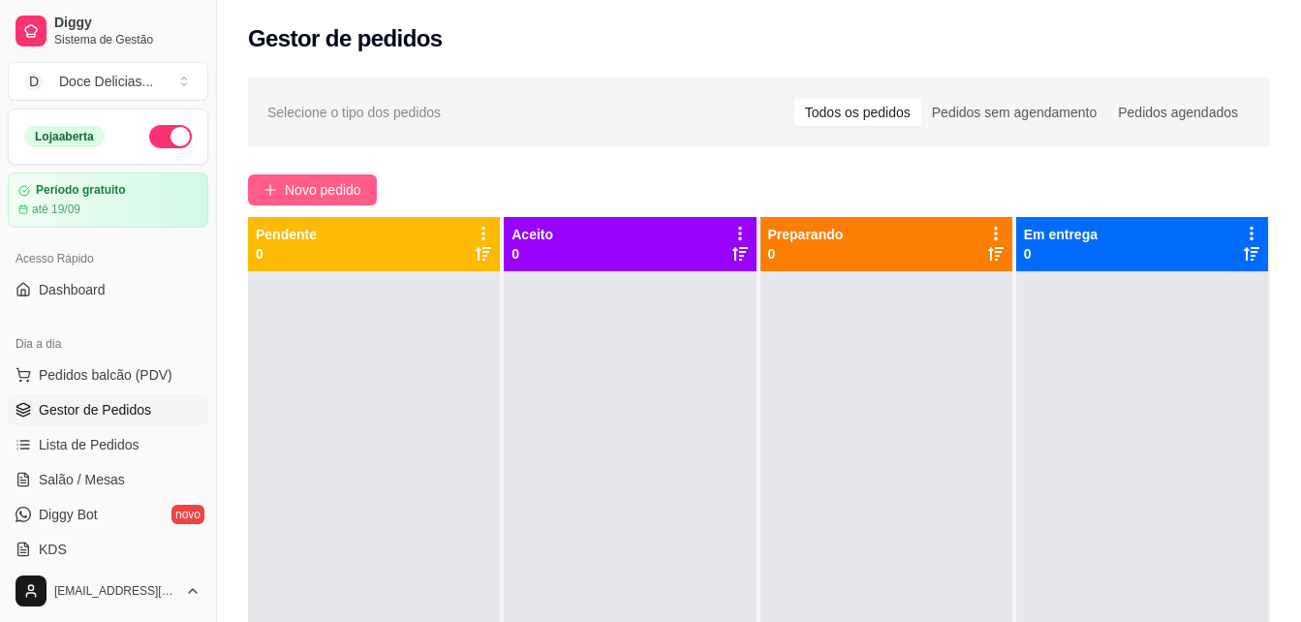
click at [289, 199] on span "Novo pedido" at bounding box center [323, 189] width 77 height 21
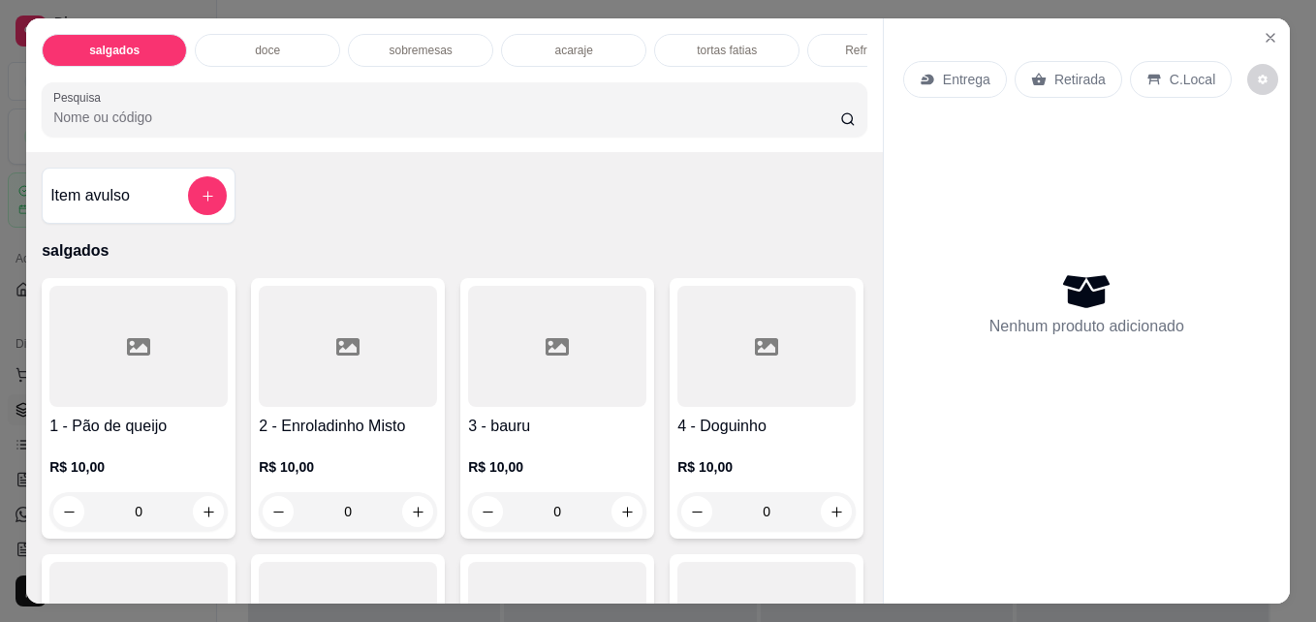
click at [255, 46] on p "doce" at bounding box center [267, 51] width 25 height 16
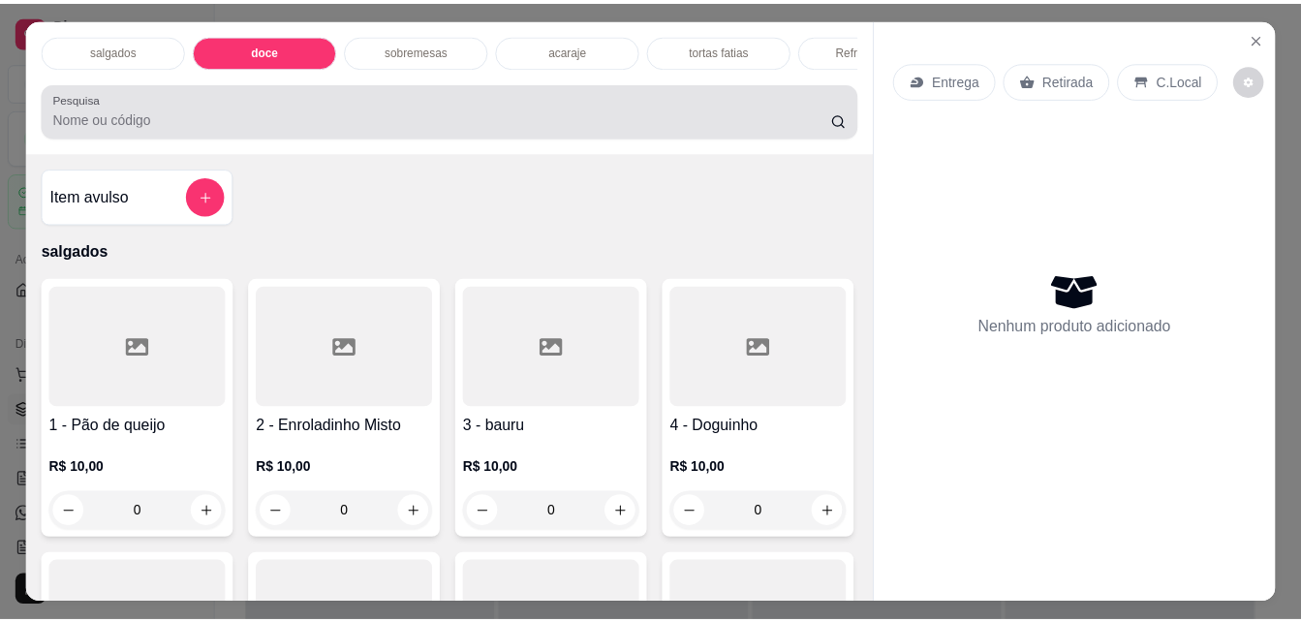
scroll to position [50, 0]
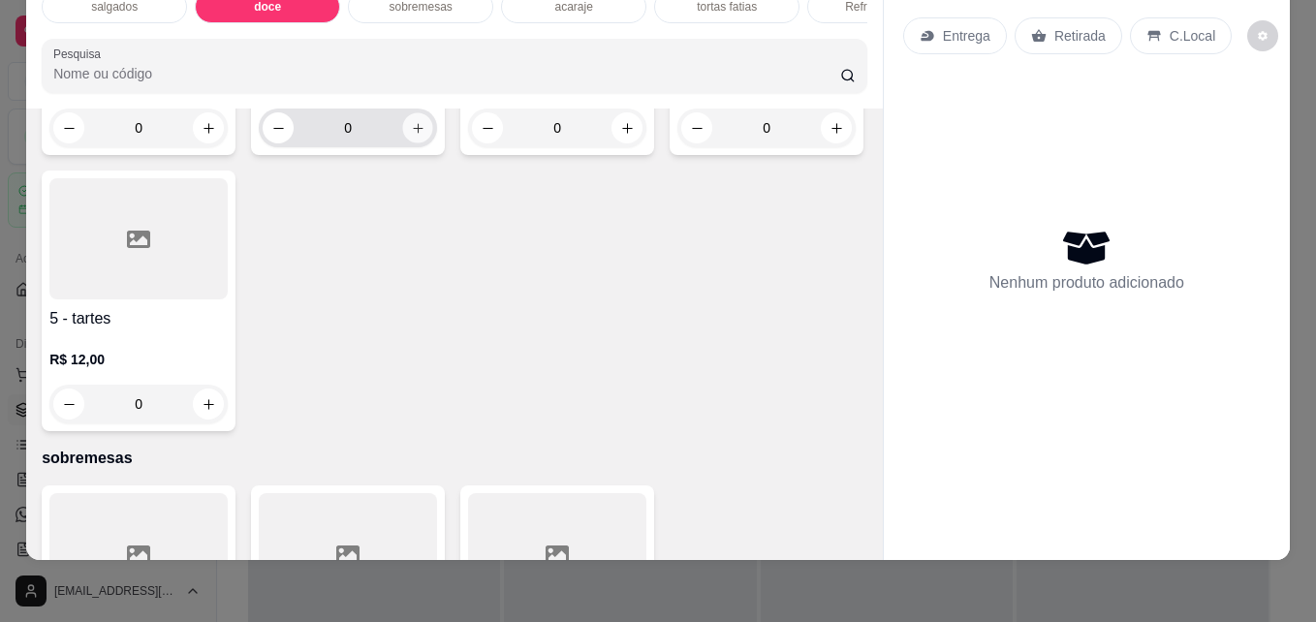
click at [422, 143] on button "increase-product-quantity" at bounding box center [418, 128] width 30 height 30
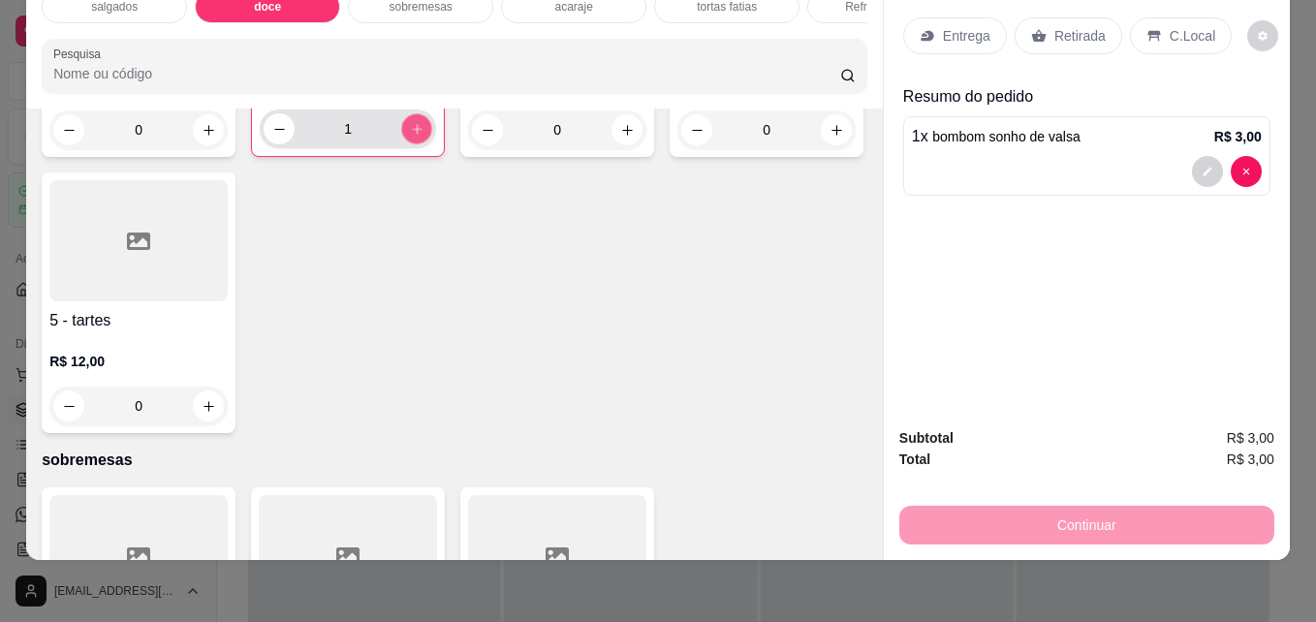
click at [422, 144] on button "increase-product-quantity" at bounding box center [417, 129] width 30 height 30
type input "2"
click at [1034, 31] on div "Retirada" at bounding box center [1069, 35] width 108 height 37
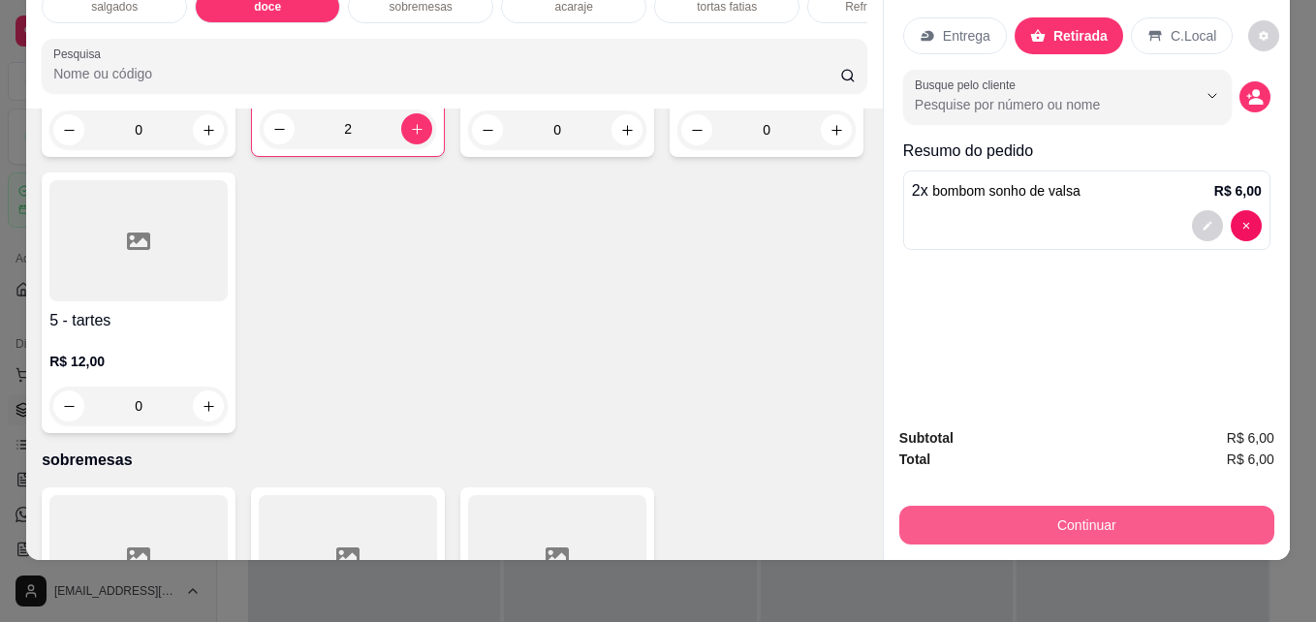
click at [928, 515] on button "Continuar" at bounding box center [1086, 525] width 375 height 39
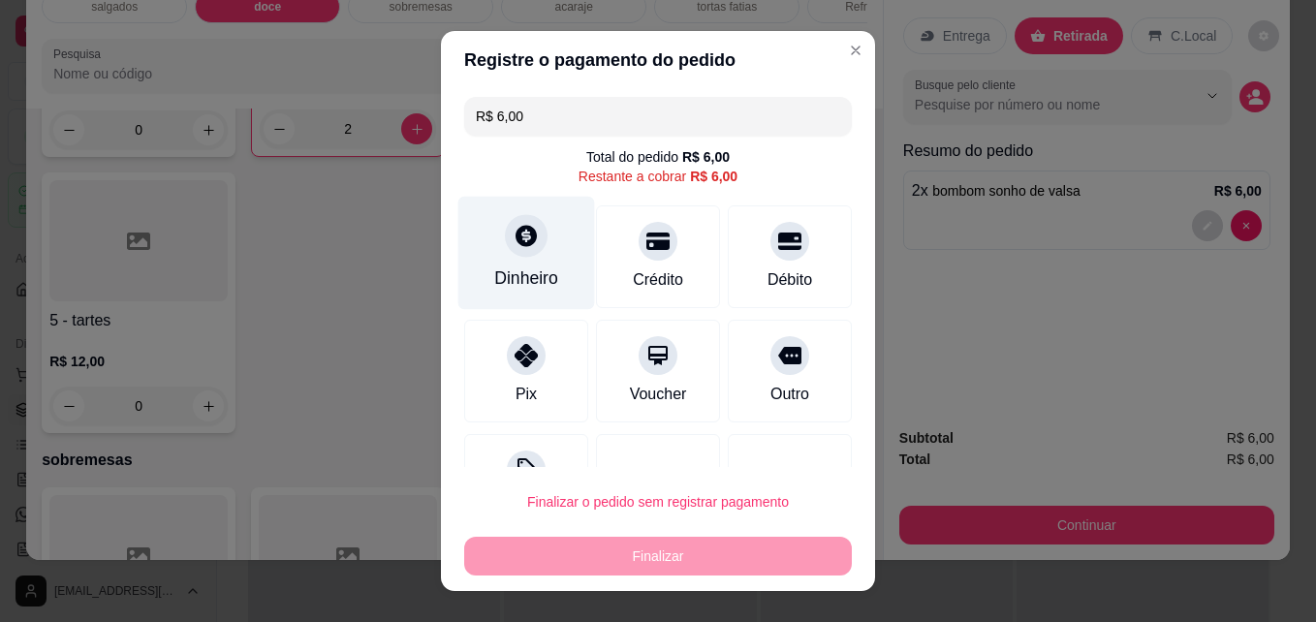
click at [494, 269] on div "Dinheiro" at bounding box center [526, 278] width 64 height 25
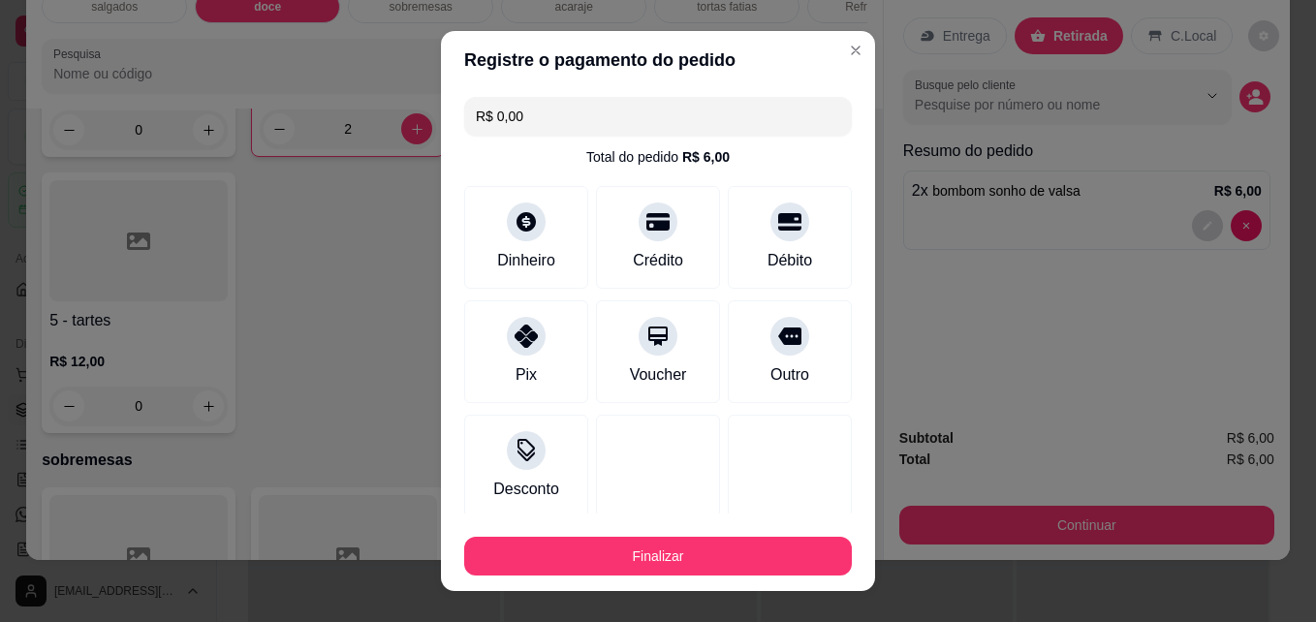
type input "R$ 0,00"
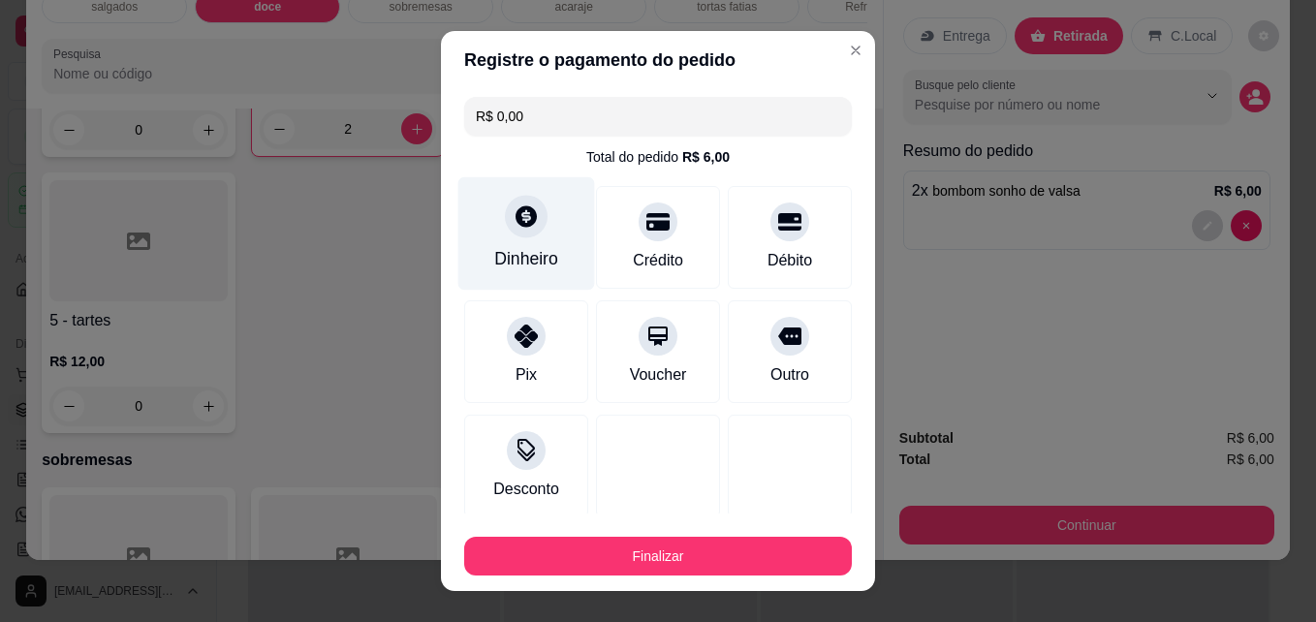
click at [514, 233] on div at bounding box center [526, 217] width 43 height 43
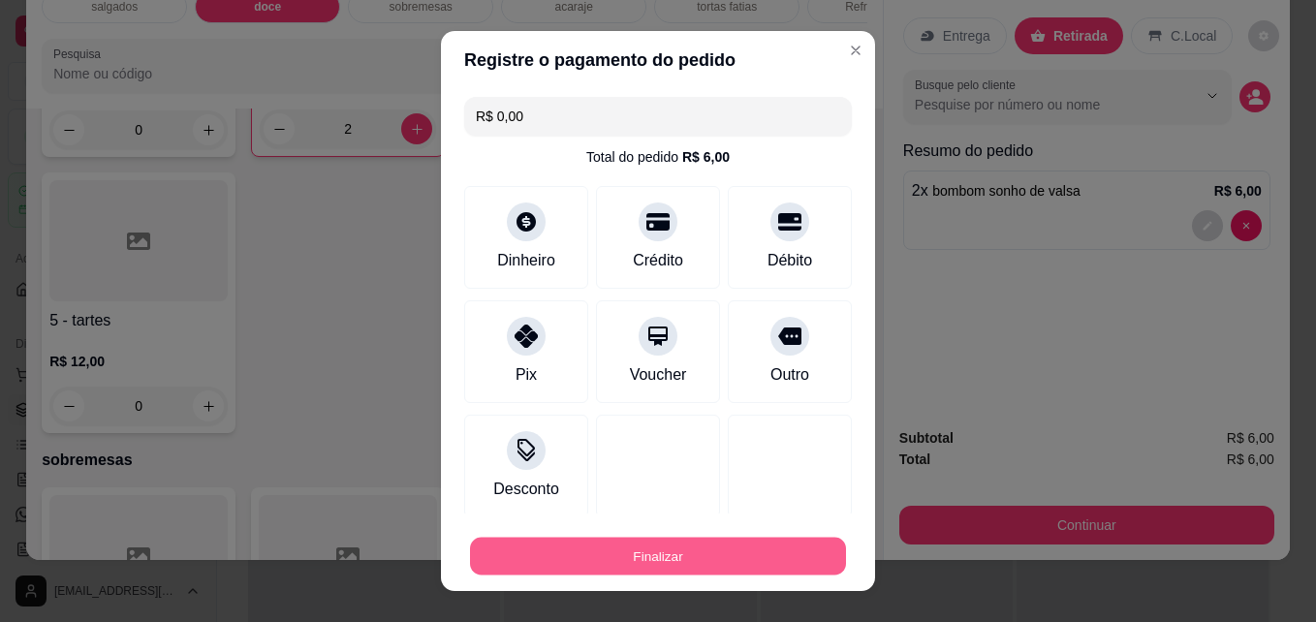
click at [600, 552] on button "Finalizar" at bounding box center [658, 557] width 376 height 38
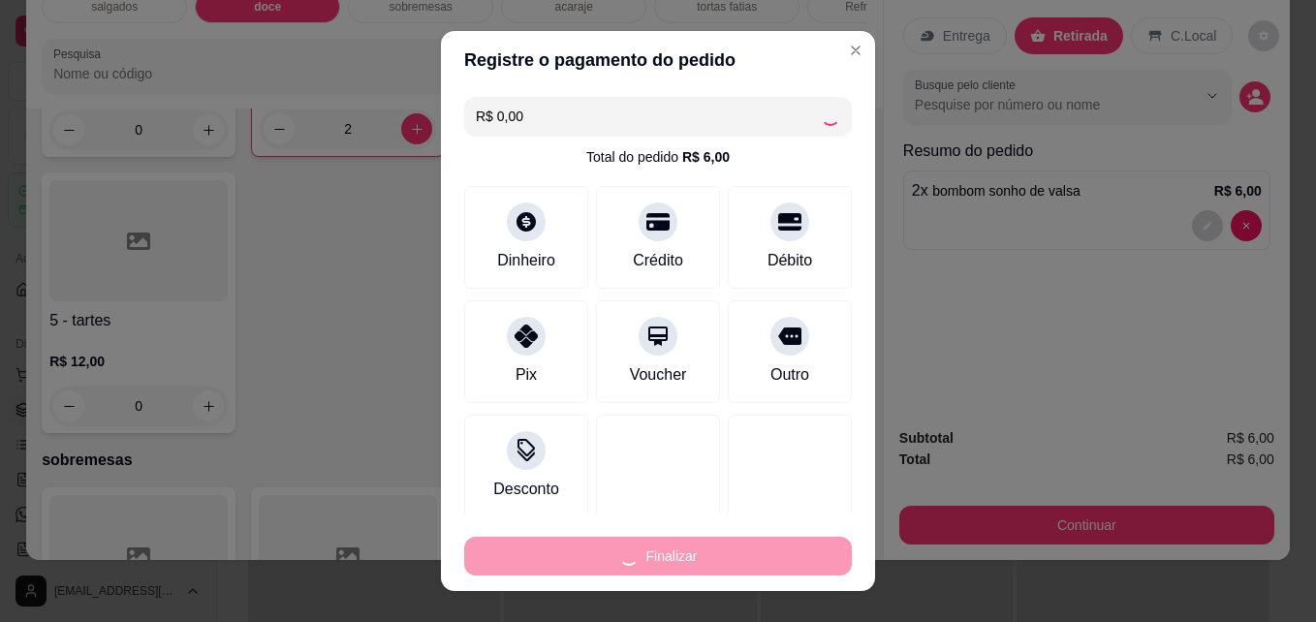
type input "0"
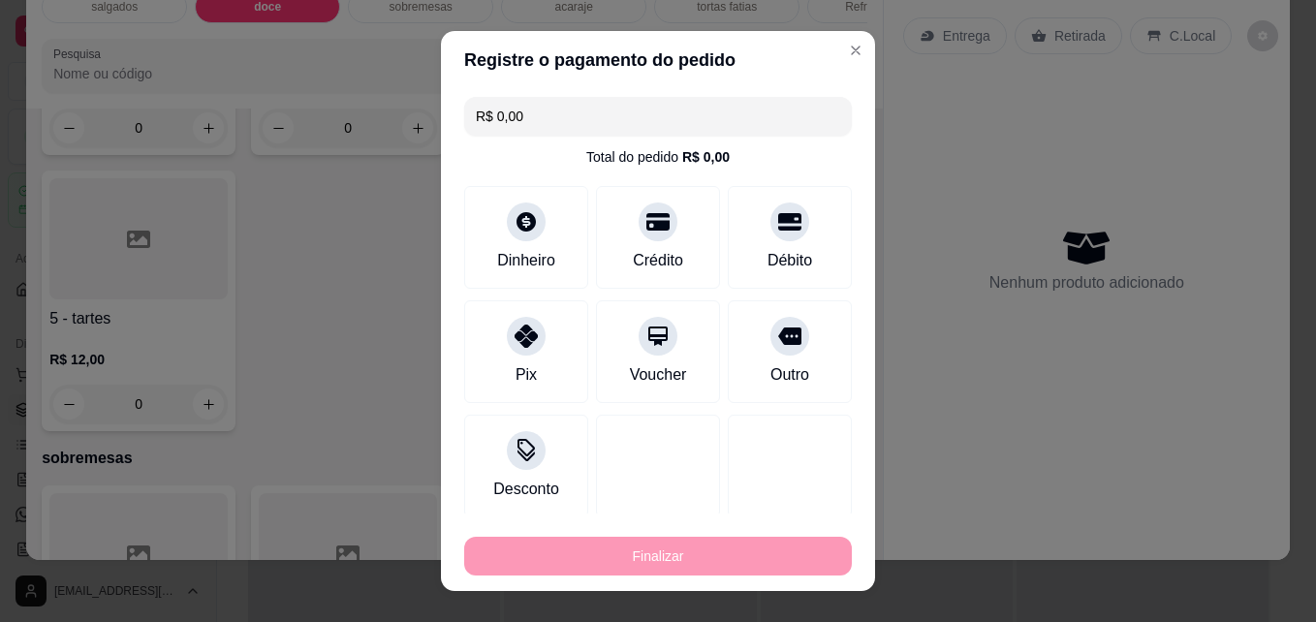
type input "-R$ 6,00"
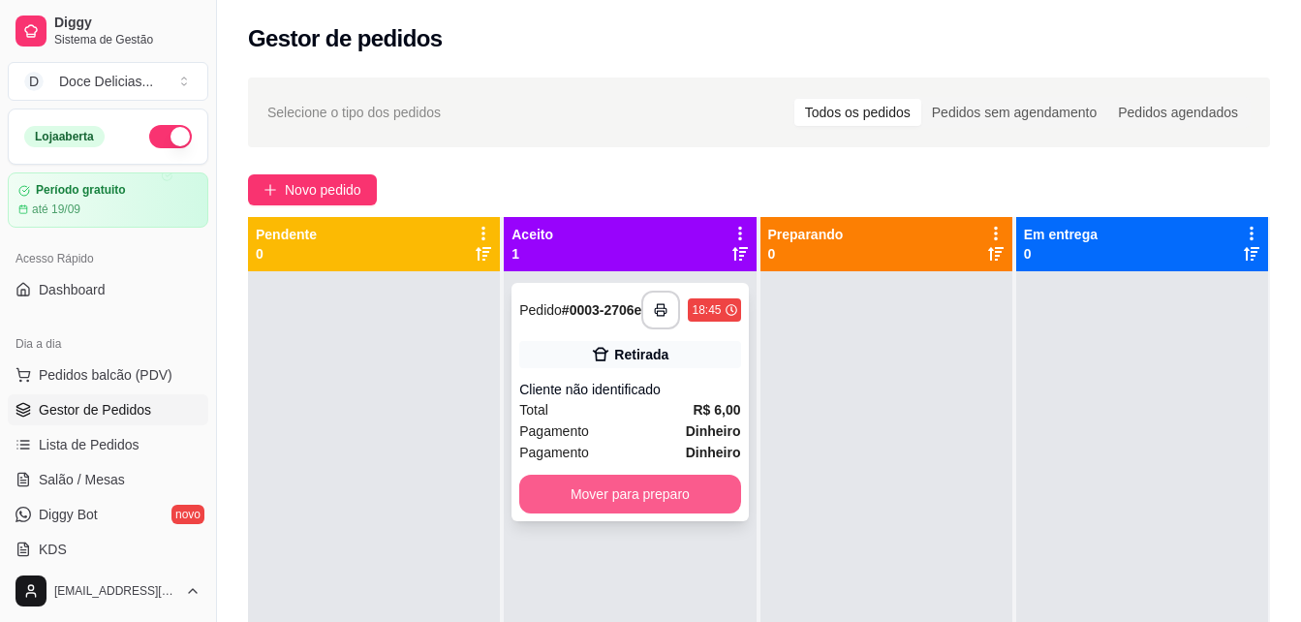
click at [558, 511] on button "Mover para preparo" at bounding box center [629, 494] width 221 height 39
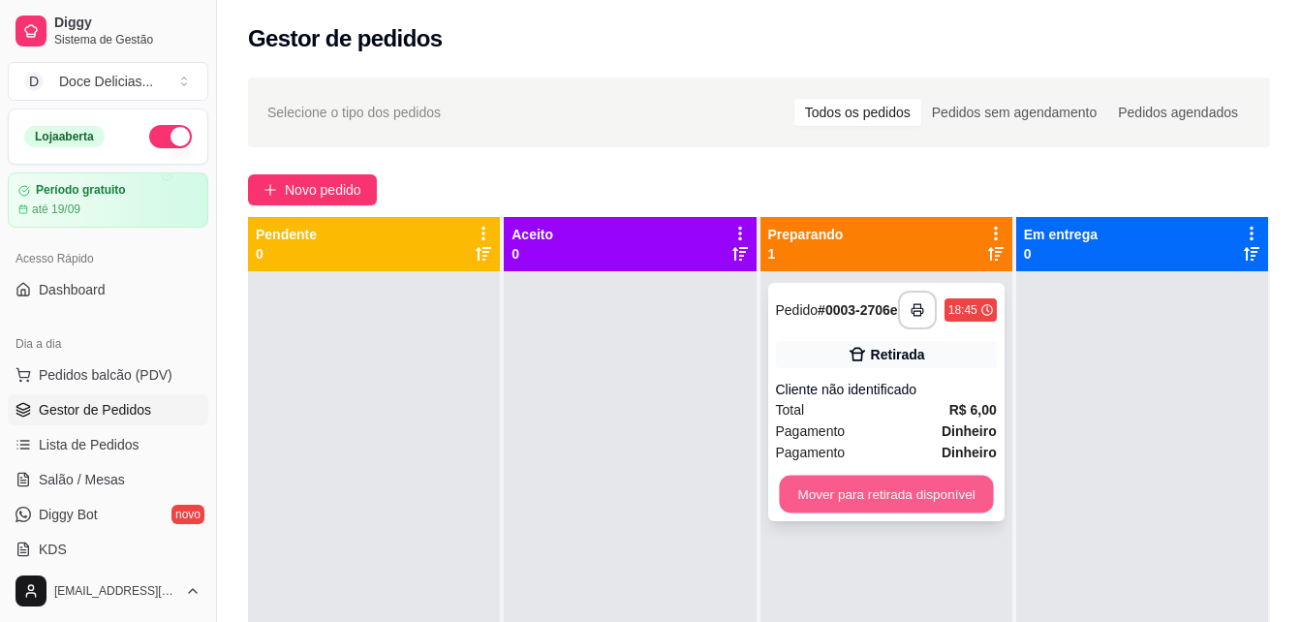
click at [879, 497] on button "Mover para retirada disponível" at bounding box center [886, 495] width 214 height 38
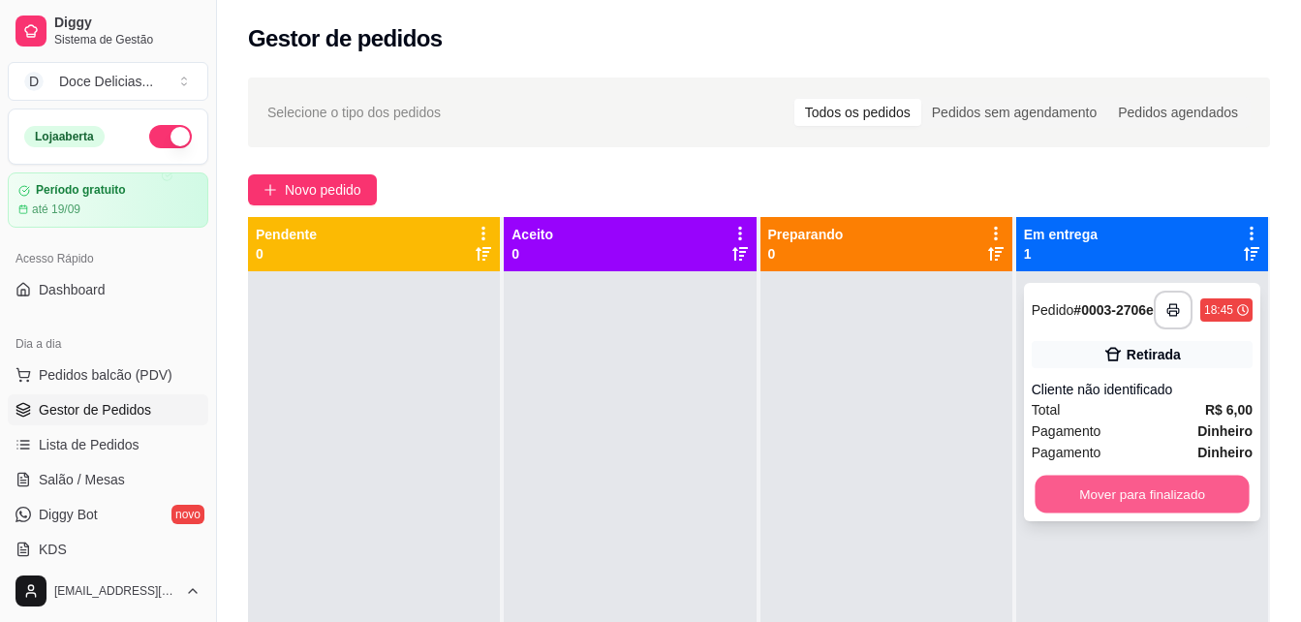
click at [1057, 499] on button "Mover para finalizado" at bounding box center [1142, 495] width 214 height 38
